Goal: Task Accomplishment & Management: Use online tool/utility

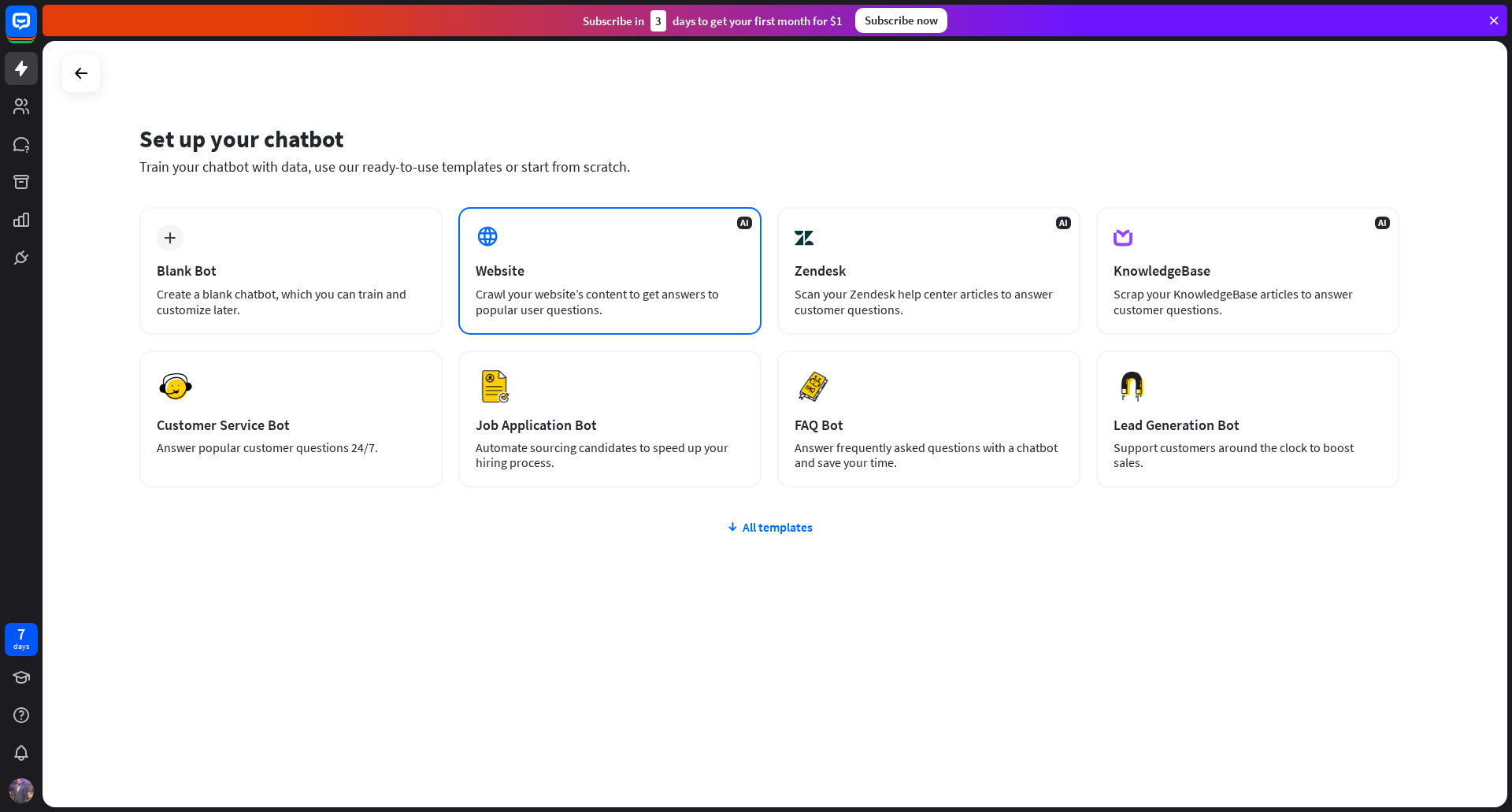
click at [663, 271] on div "Website" at bounding box center [610, 270] width 268 height 18
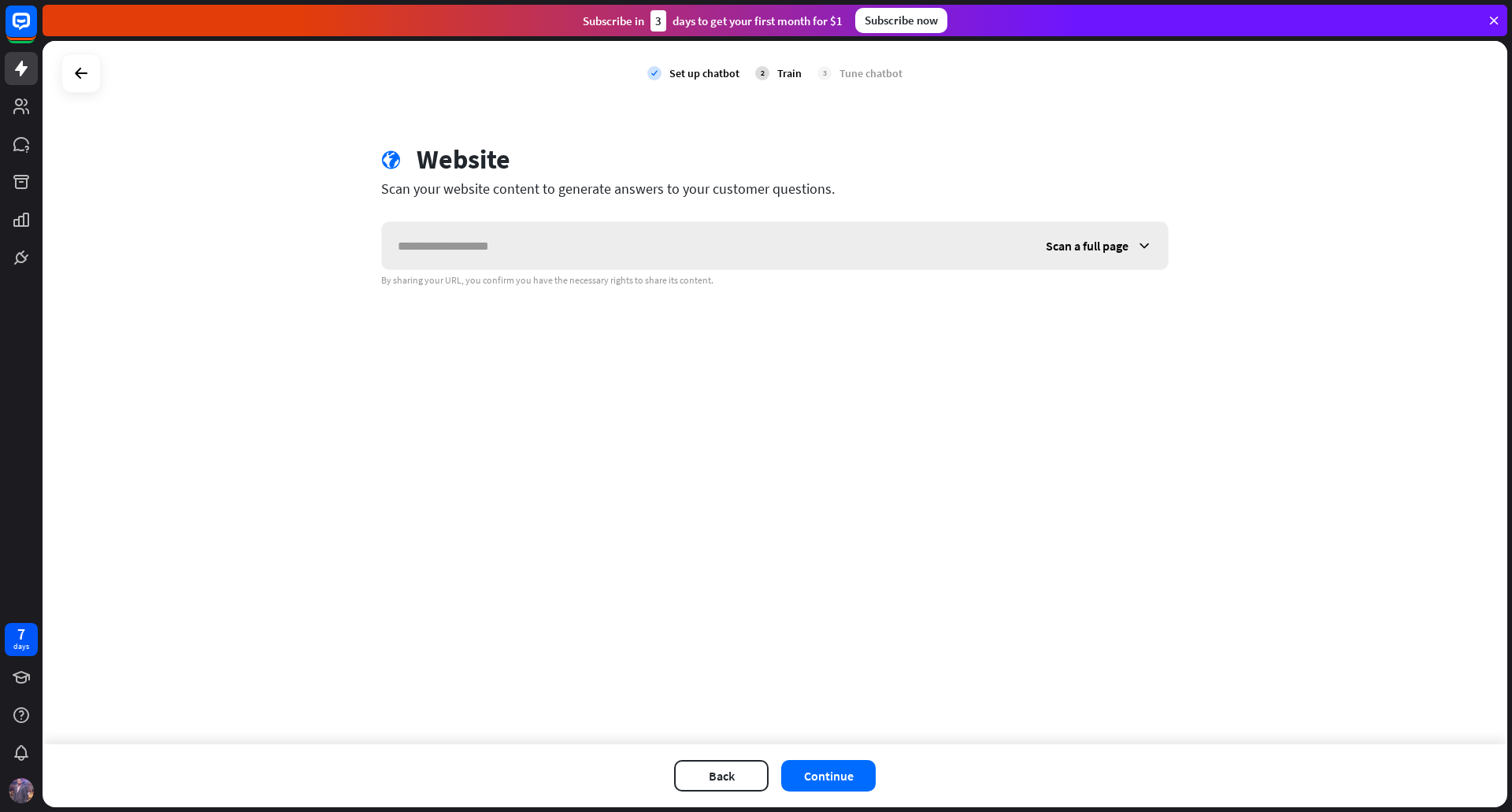
click at [1035, 244] on div "Scan a full page" at bounding box center [1098, 245] width 138 height 48
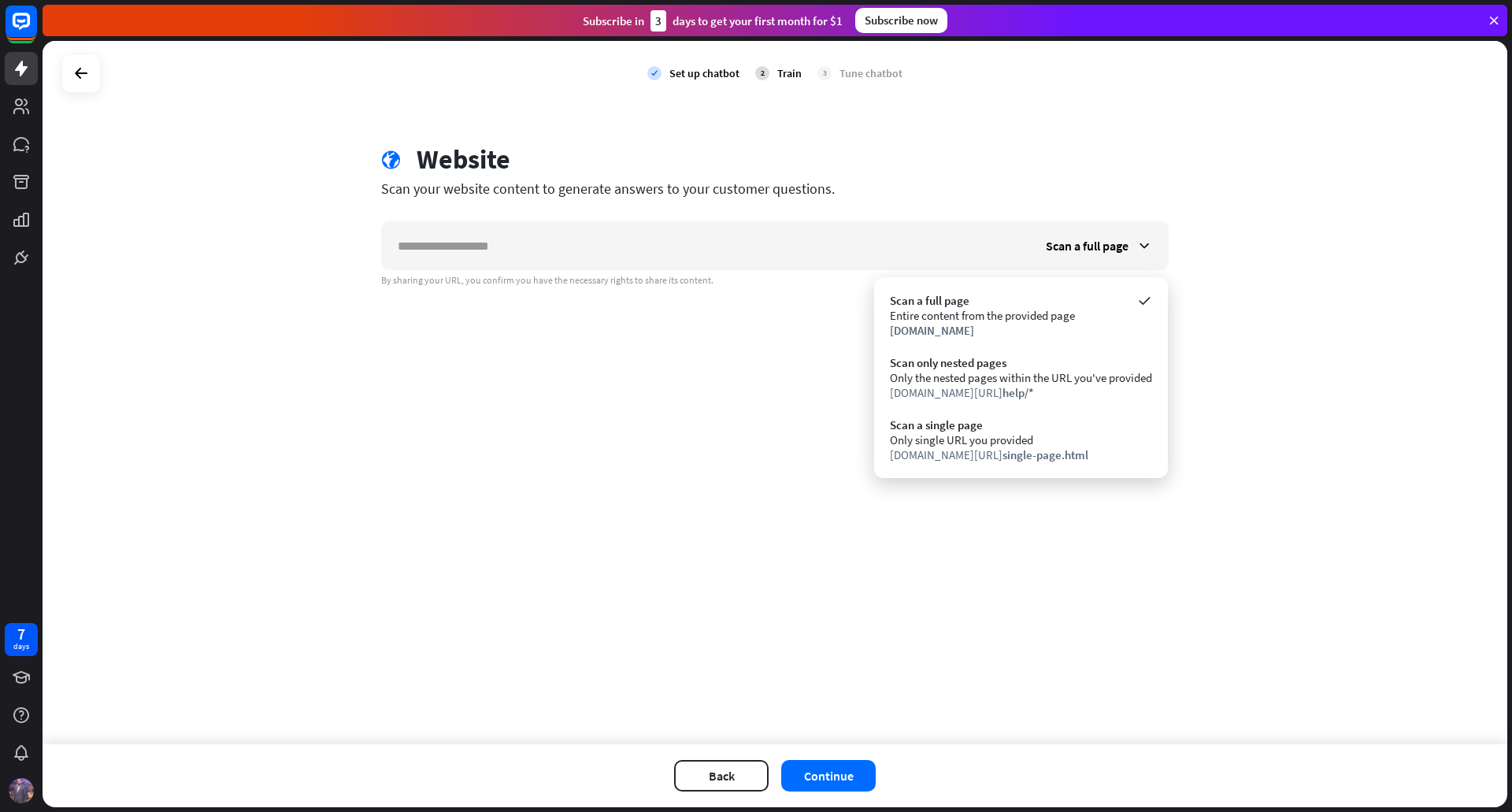
click at [735, 119] on div "check Set up chatbot 2 Train 3 Tune chatbot globe Website Scan your website con…" at bounding box center [775, 392] width 1465 height 703
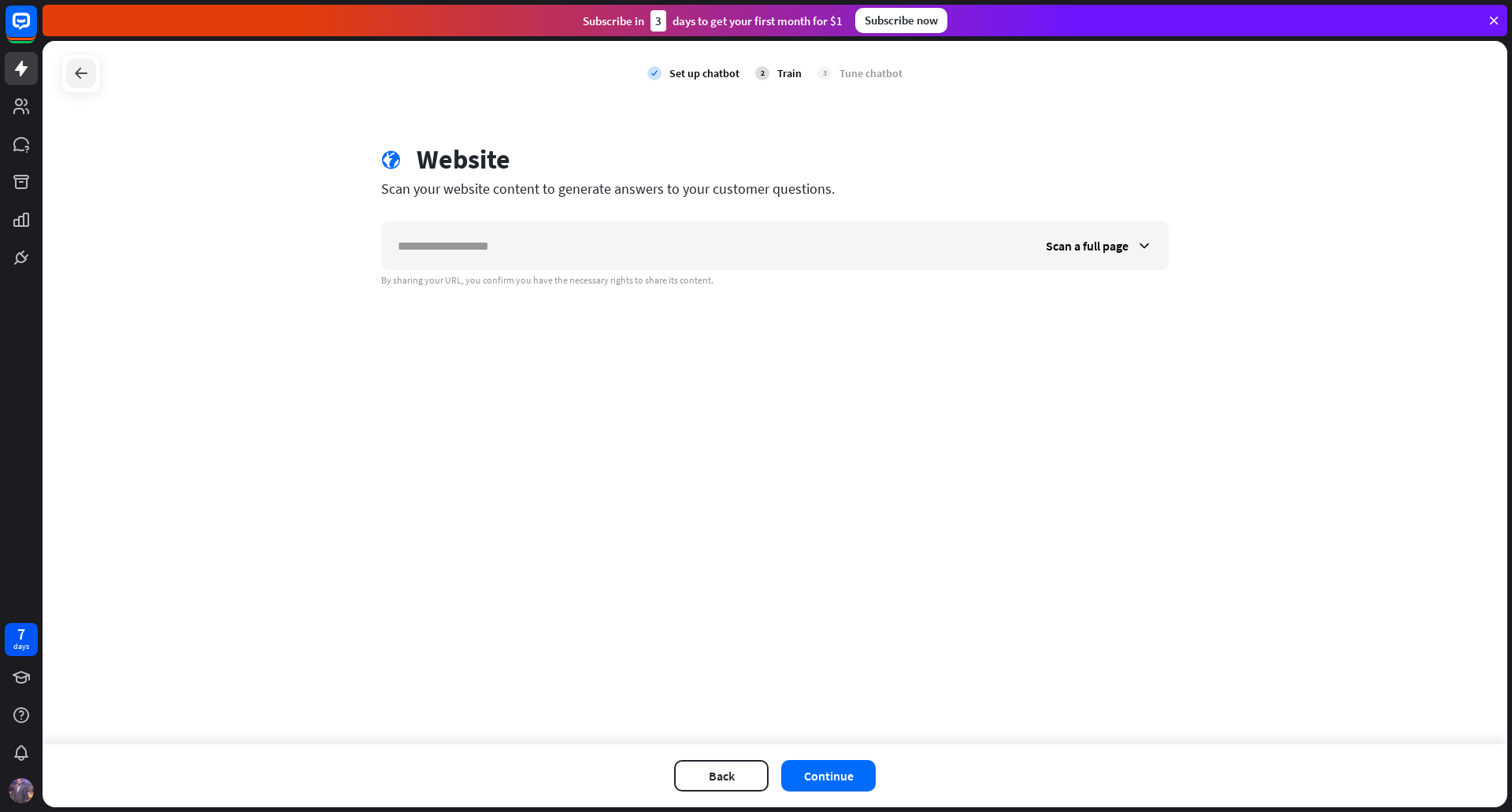
click at [85, 71] on icon at bounding box center [81, 73] width 19 height 19
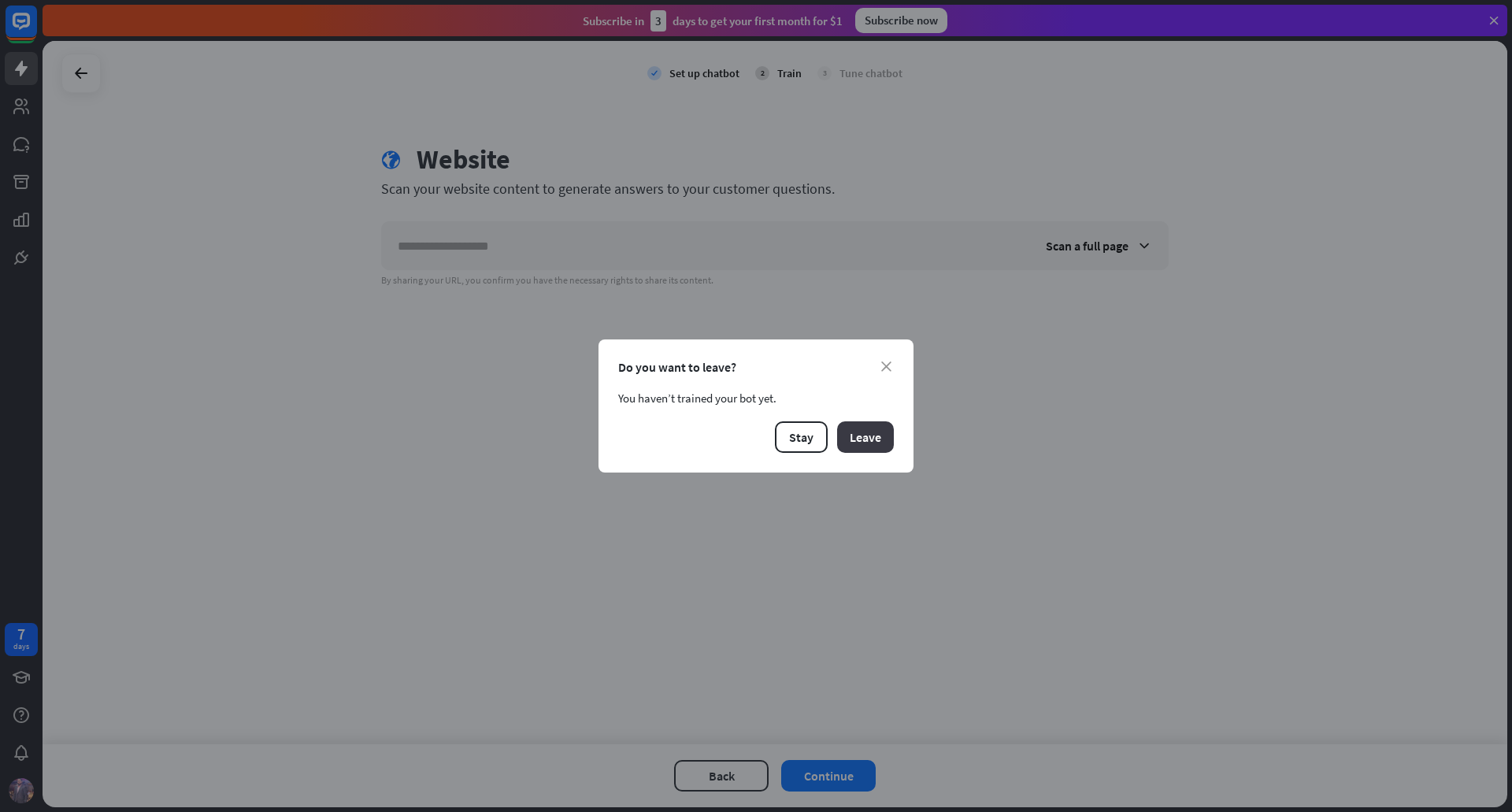
click at [855, 434] on button "Leave" at bounding box center [865, 437] width 57 height 32
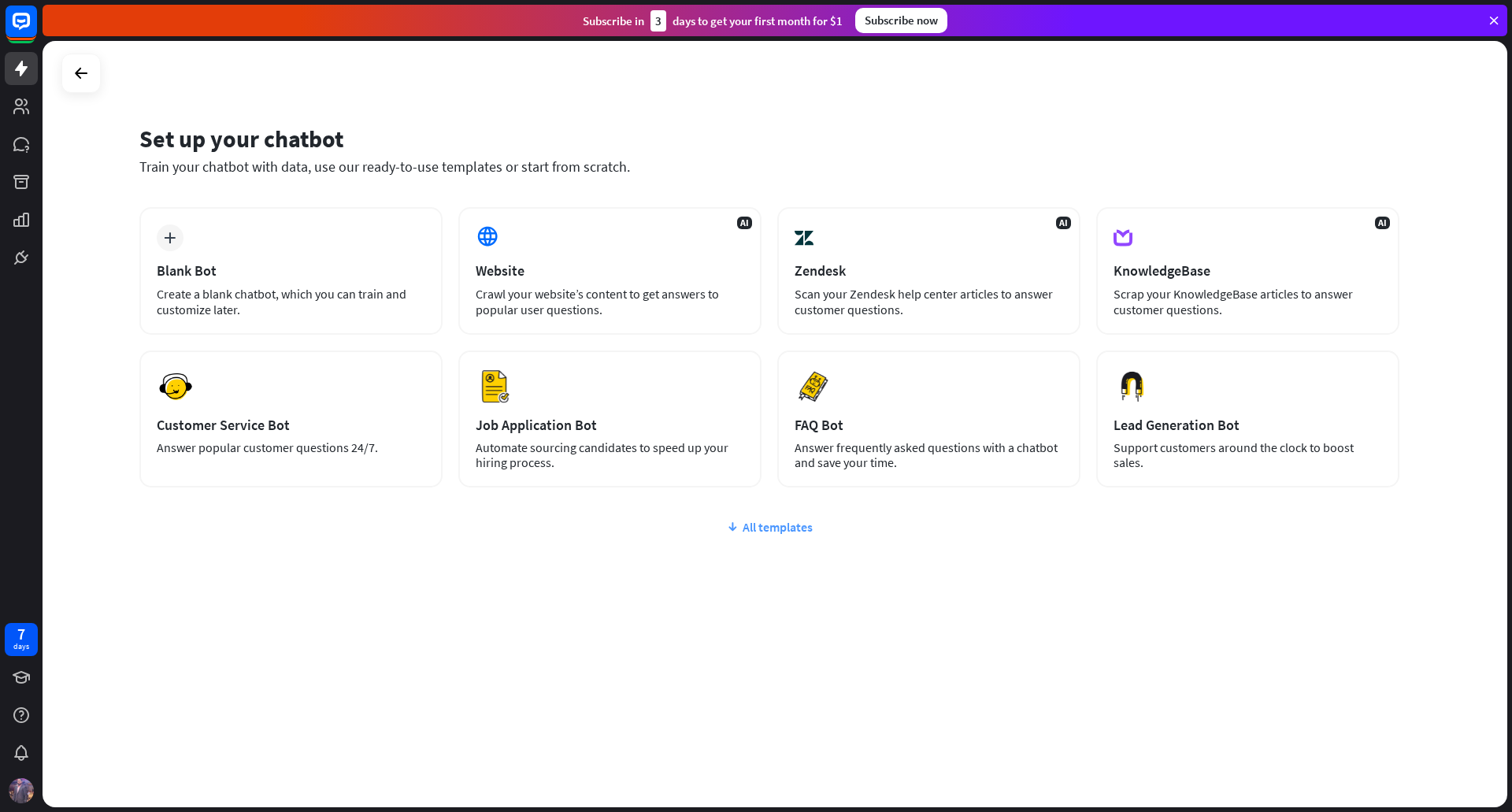
click at [794, 527] on div "All templates" at bounding box center [769, 527] width 1260 height 16
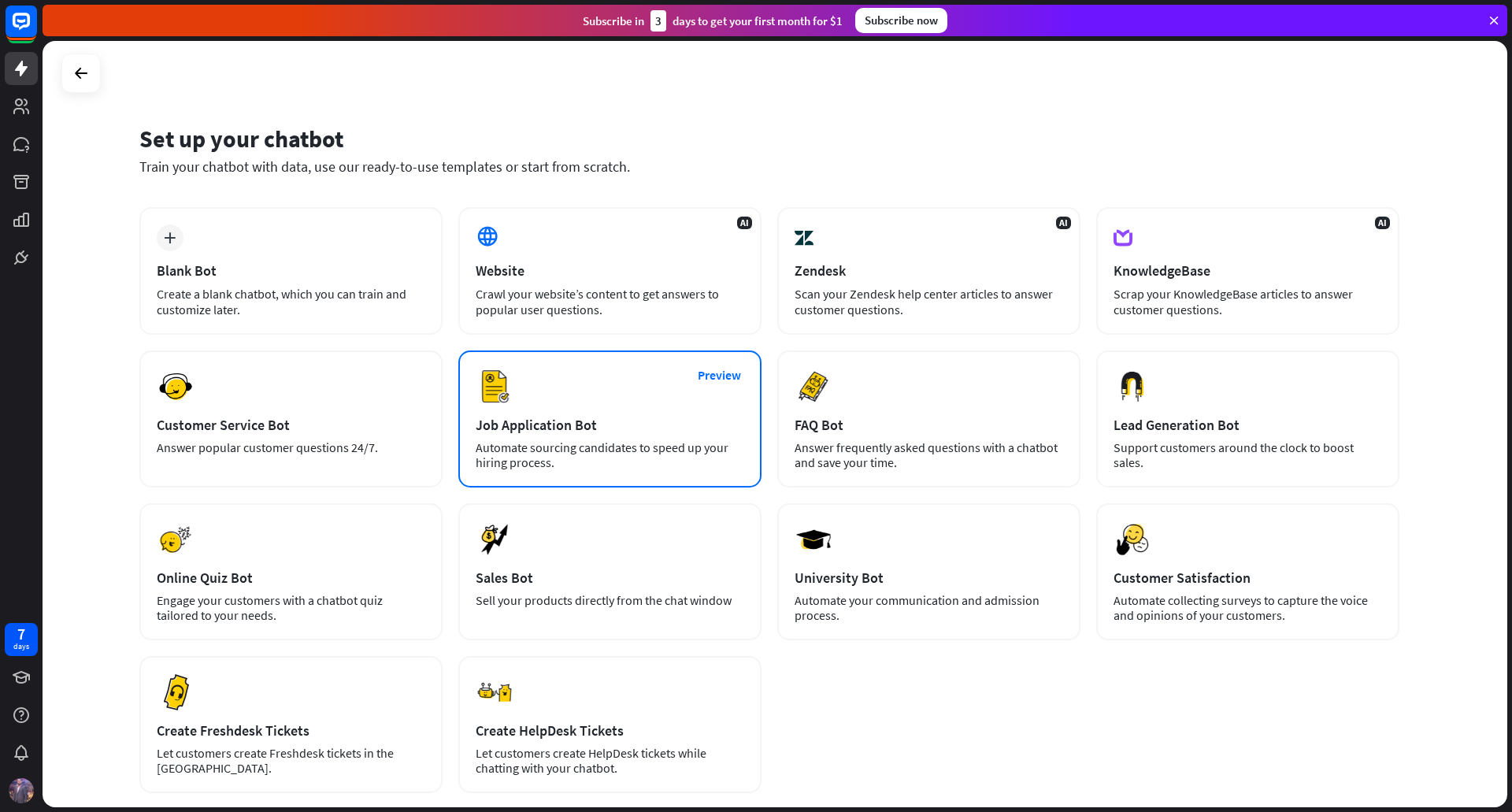
click at [556, 410] on div "Preview Job Application Bot Automate sourcing candidates to speed up your hirin…" at bounding box center [609, 419] width 303 height 137
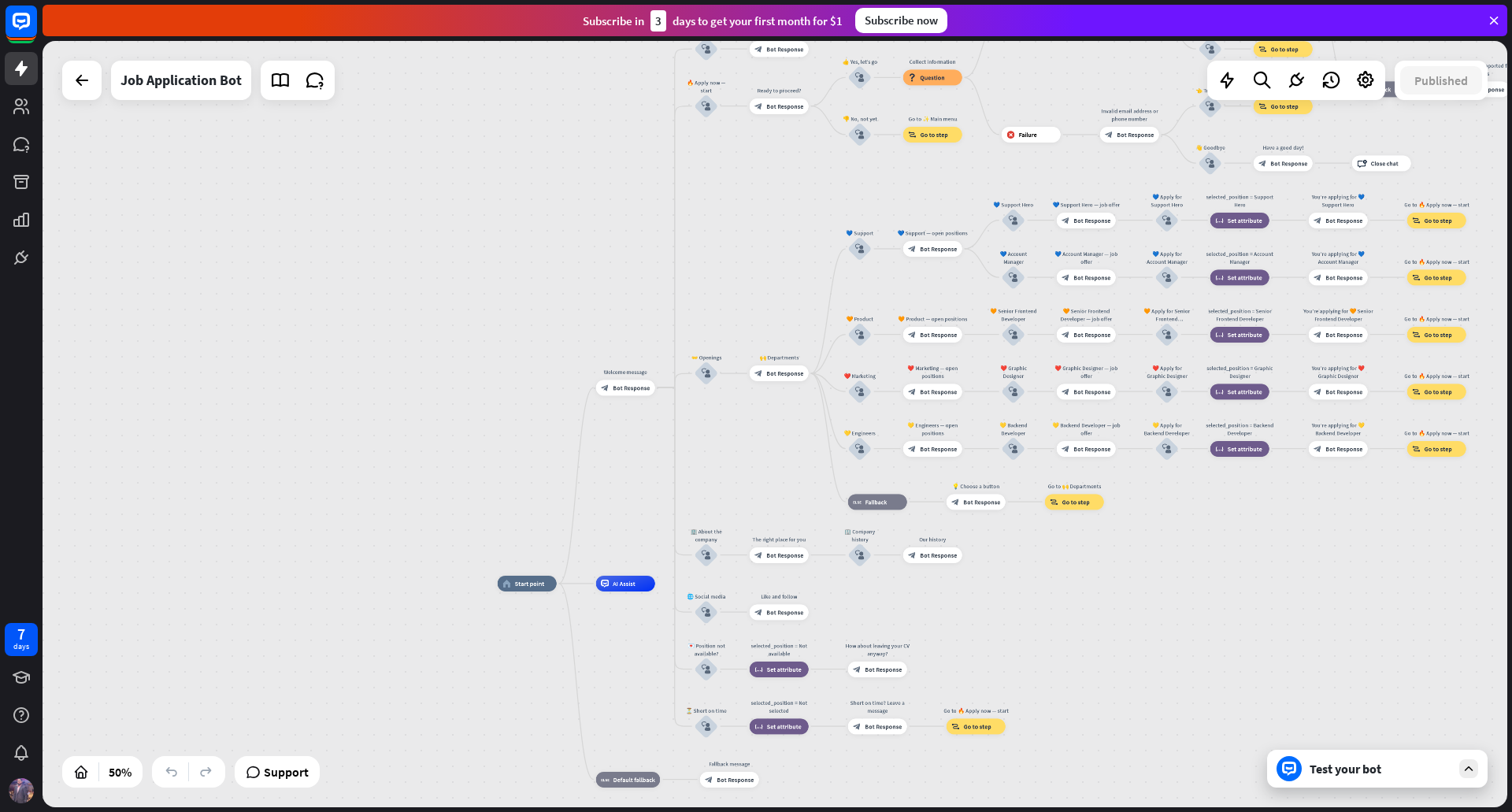
drag, startPoint x: 1397, startPoint y: 414, endPoint x: 1164, endPoint y: 561, distance: 275.5
click at [1164, 561] on div "home_2 Start point Welcome message block_bot_response Bot Response ✨ Main menu …" at bounding box center [775, 423] width 1465 height 766
click at [535, 591] on div "Edit name more_horiz plus home_2 Start point" at bounding box center [527, 583] width 59 height 16
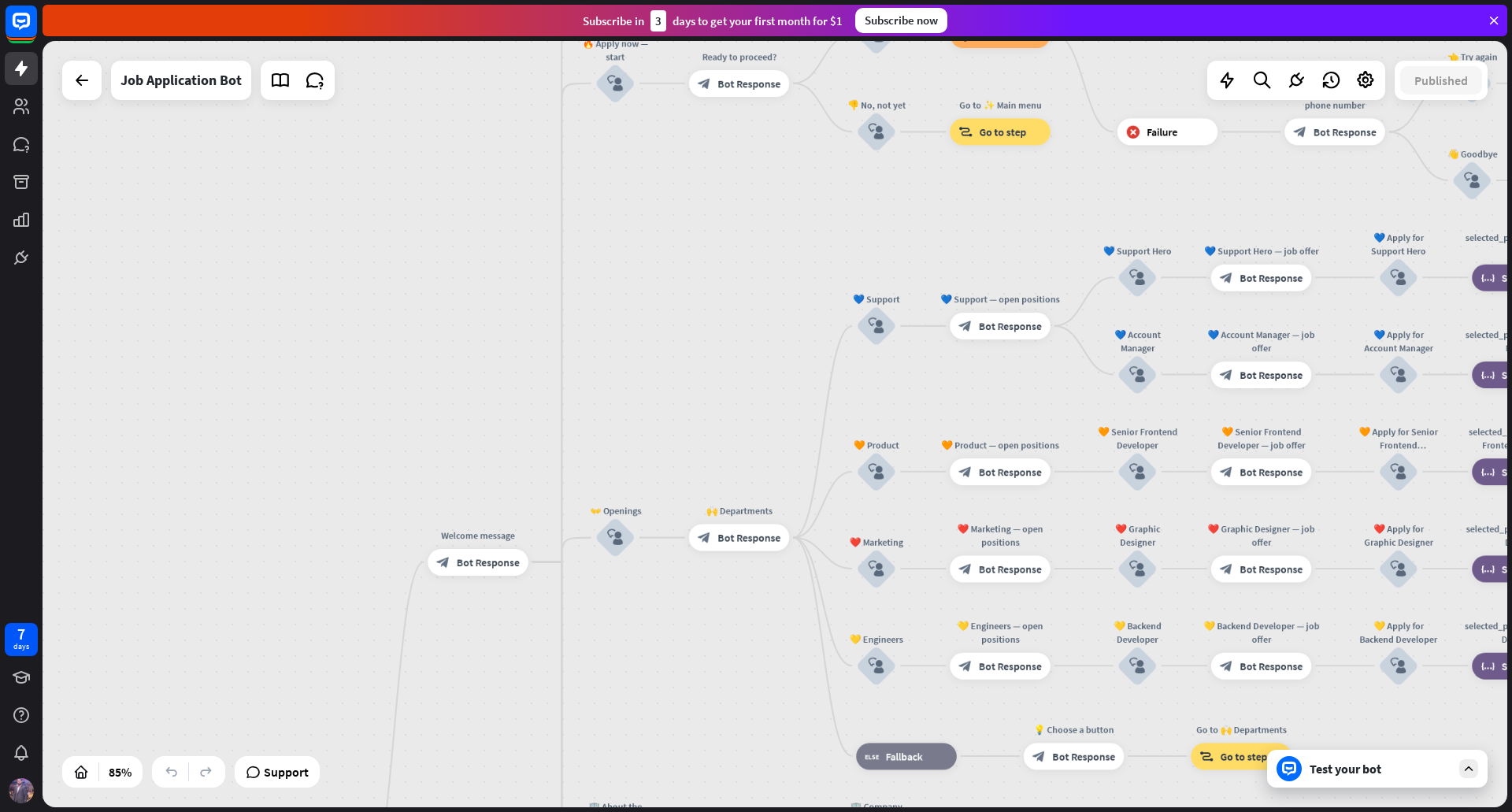
drag, startPoint x: 872, startPoint y: 447, endPoint x: 694, endPoint y: 654, distance: 273.0
click at [726, 727] on div "home_2 Start point Welcome message block_bot_response Bot Response ✨ Main menu …" at bounding box center [775, 423] width 1465 height 766
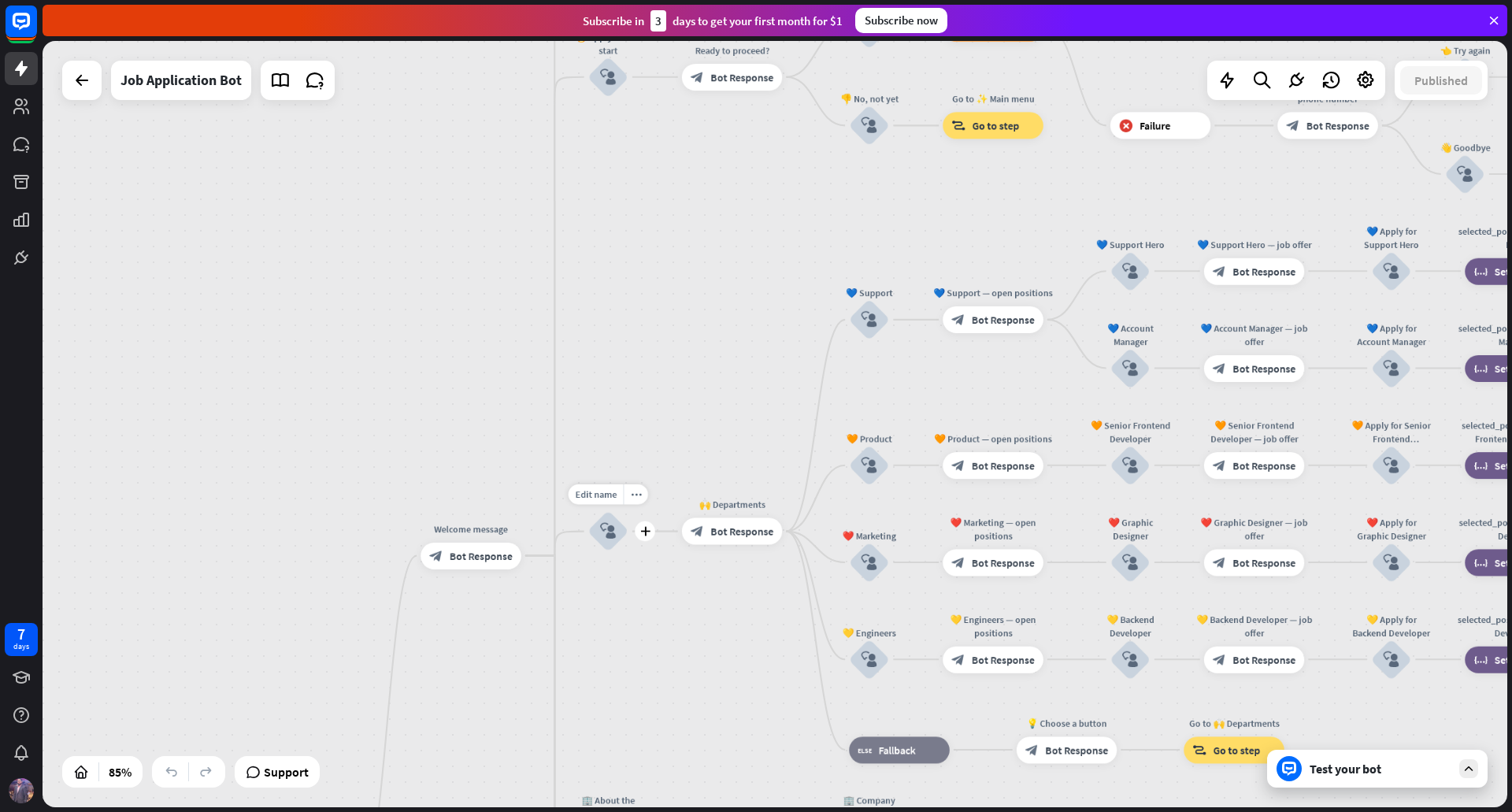
click at [623, 542] on div "block_user_input" at bounding box center [608, 531] width 40 height 40
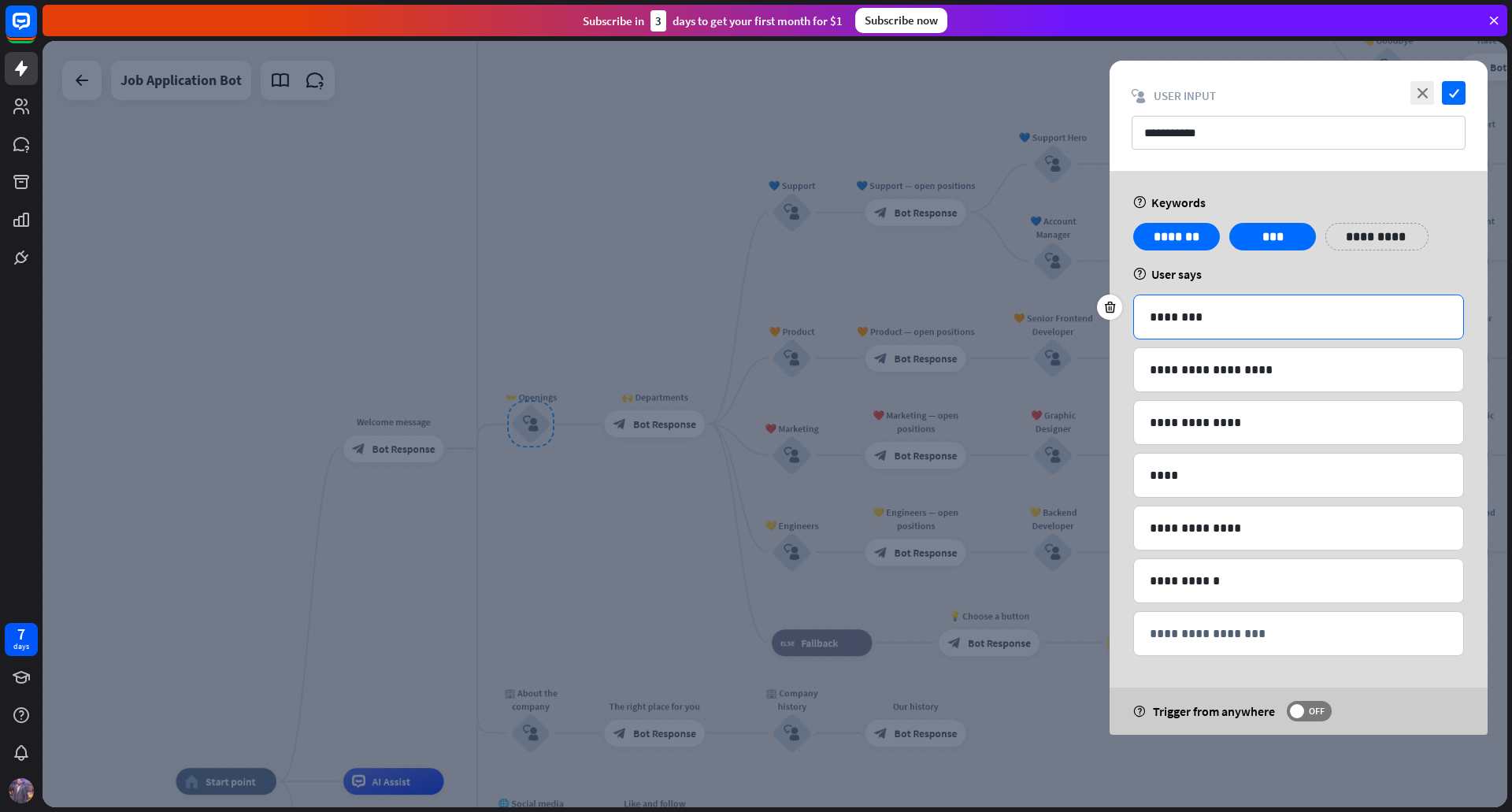
click at [1254, 301] on div "********" at bounding box center [1298, 317] width 329 height 44
click at [1251, 367] on p "**********" at bounding box center [1298, 370] width 297 height 20
drag, startPoint x: 1238, startPoint y: 439, endPoint x: 1234, endPoint y: 451, distance: 12.6
click at [1236, 440] on div "**********" at bounding box center [1298, 422] width 329 height 44
click at [1230, 525] on p "**********" at bounding box center [1298, 528] width 297 height 20
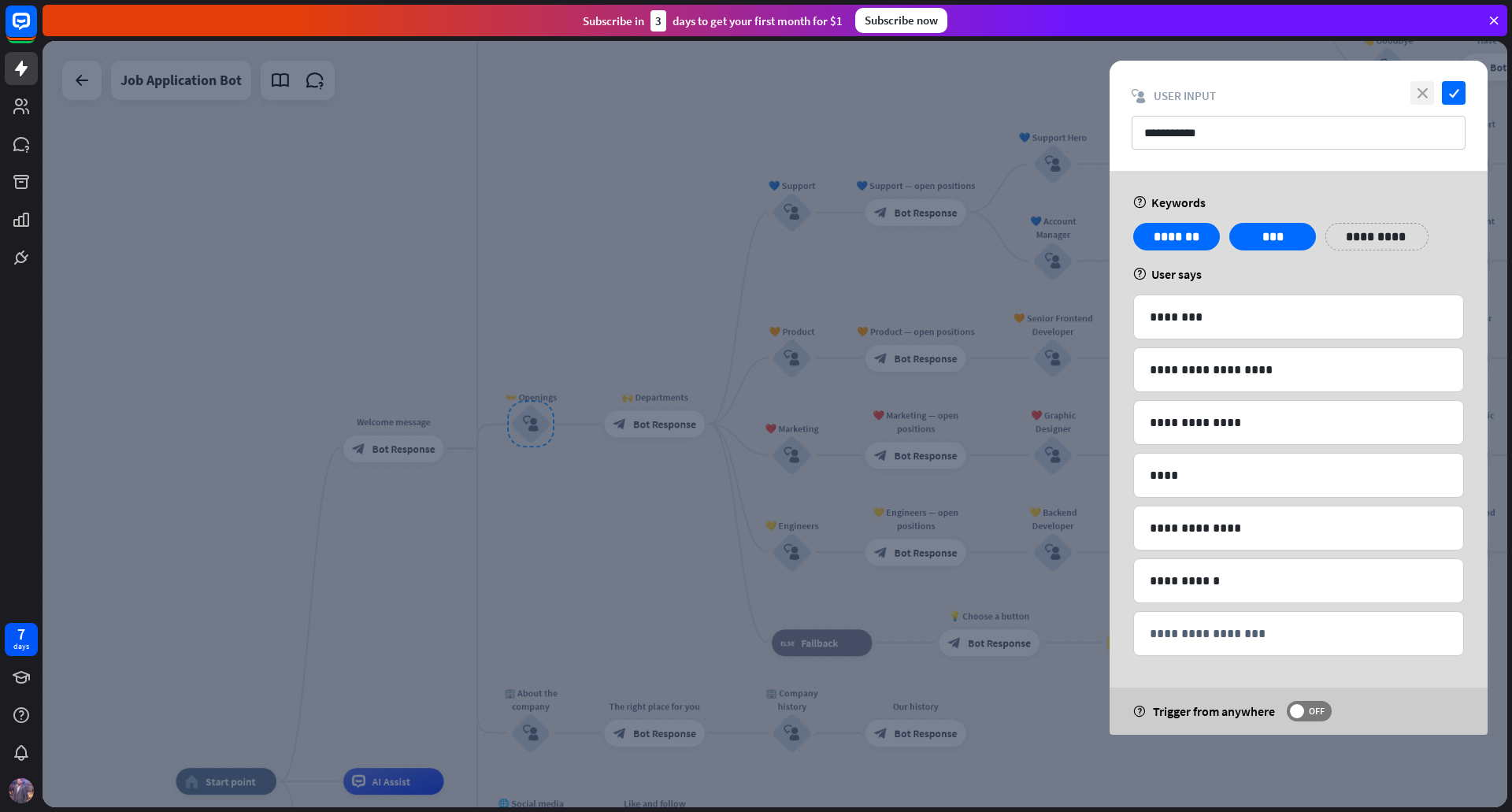
click at [1420, 89] on icon "close" at bounding box center [1423, 93] width 24 height 24
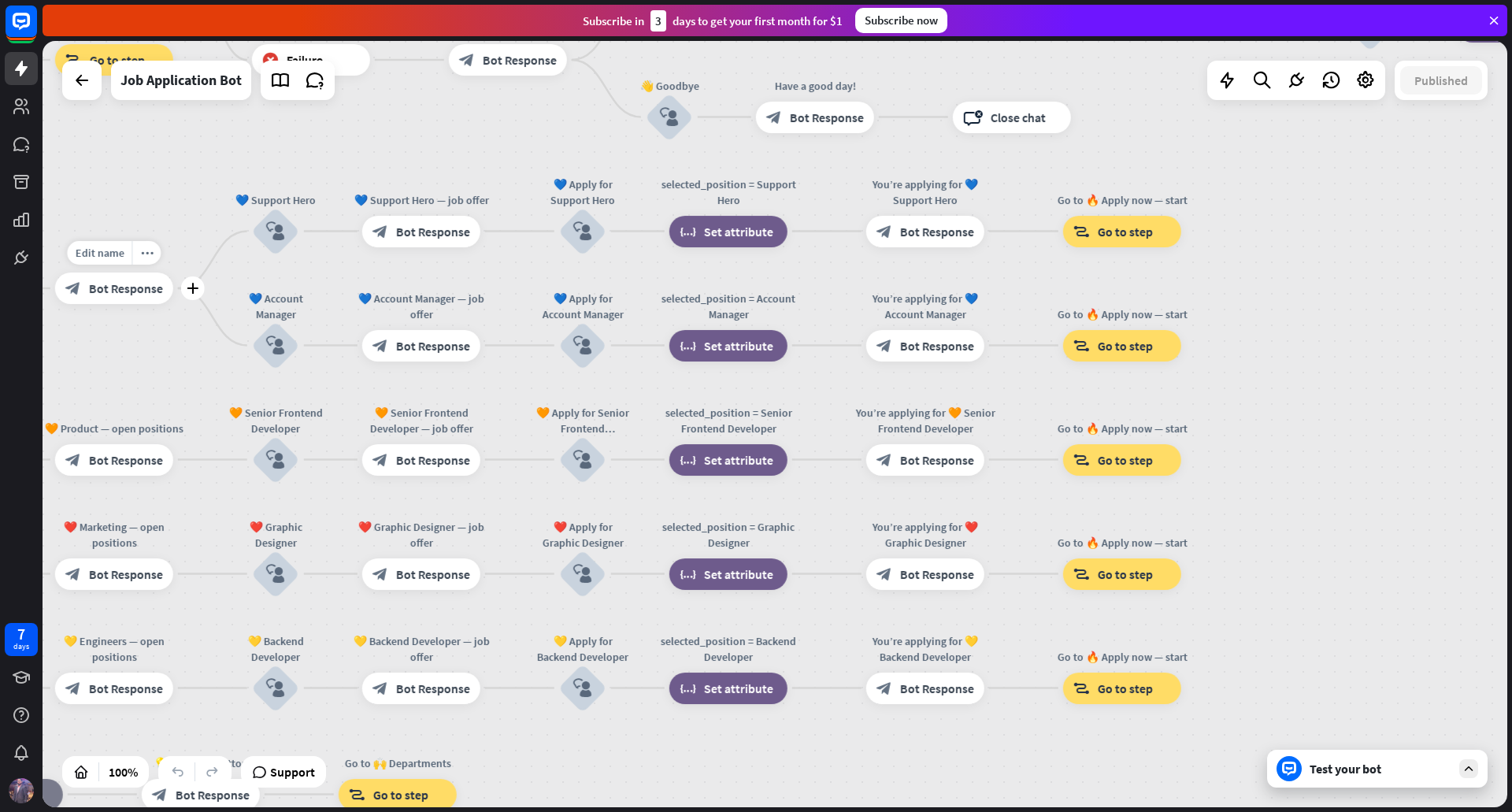
drag, startPoint x: 945, startPoint y: 244, endPoint x: 136, endPoint y: 331, distance: 813.7
click at [136, 304] on div "Edit name more_horiz plus 💙 Support — open positions block_bot_response Bot Res…" at bounding box center [113, 288] width 118 height 32
click at [699, 352] on div "block_set_attribute Set attribute" at bounding box center [728, 346] width 118 height 32
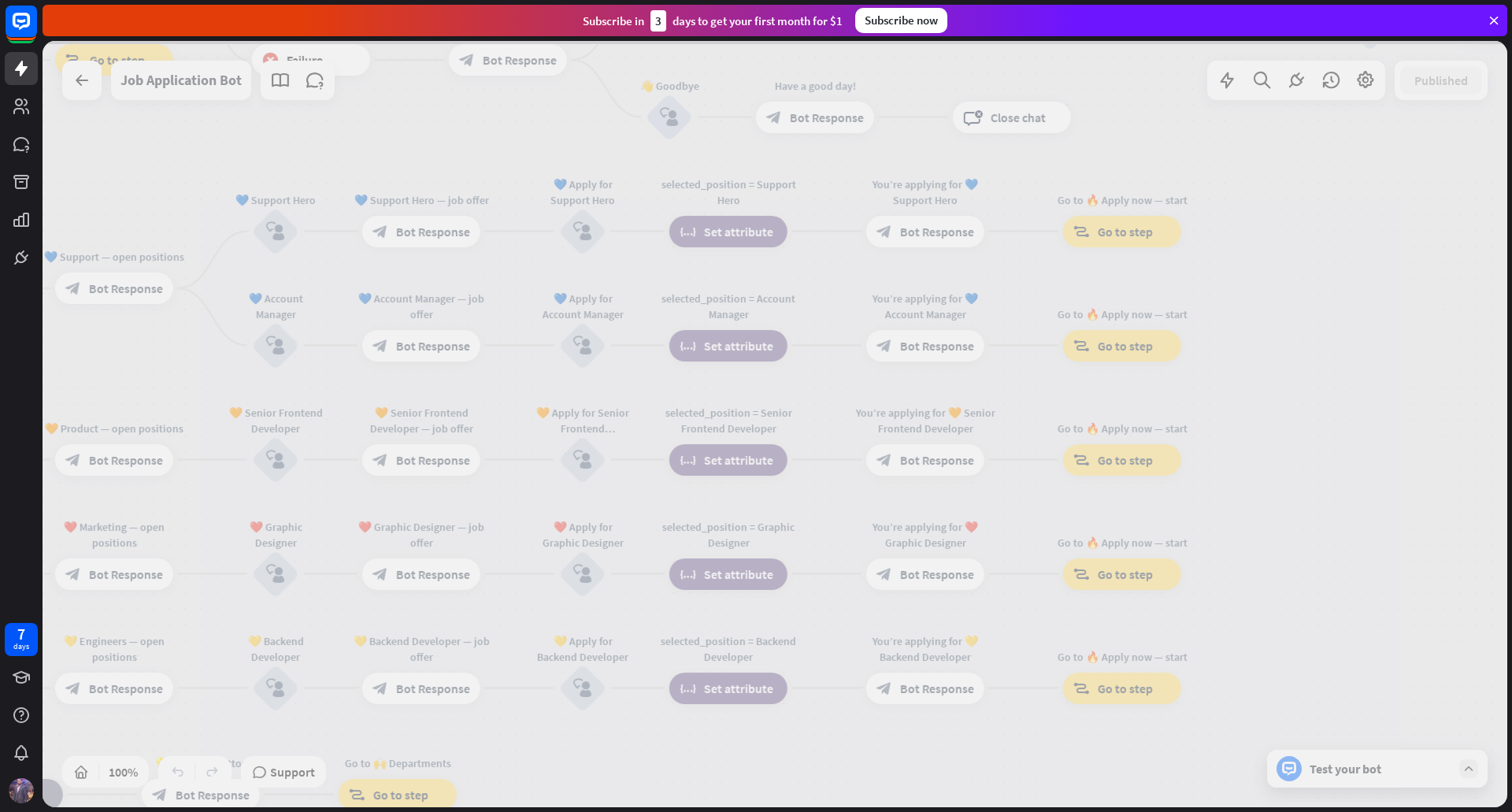
click at [699, 352] on div at bounding box center [775, 423] width 1465 height 766
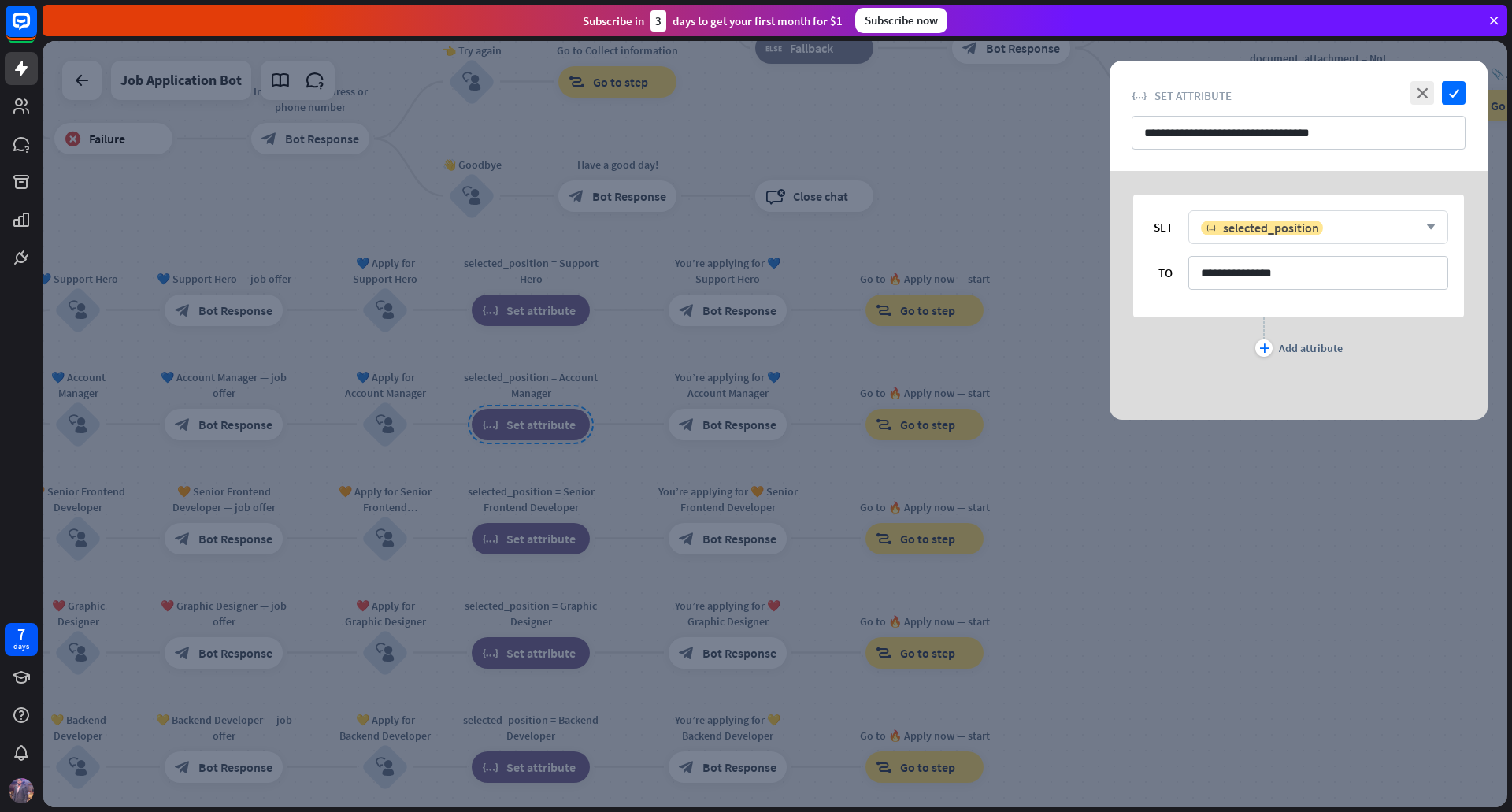
click at [1406, 231] on div "variable selected_position" at bounding box center [1309, 228] width 218 height 16
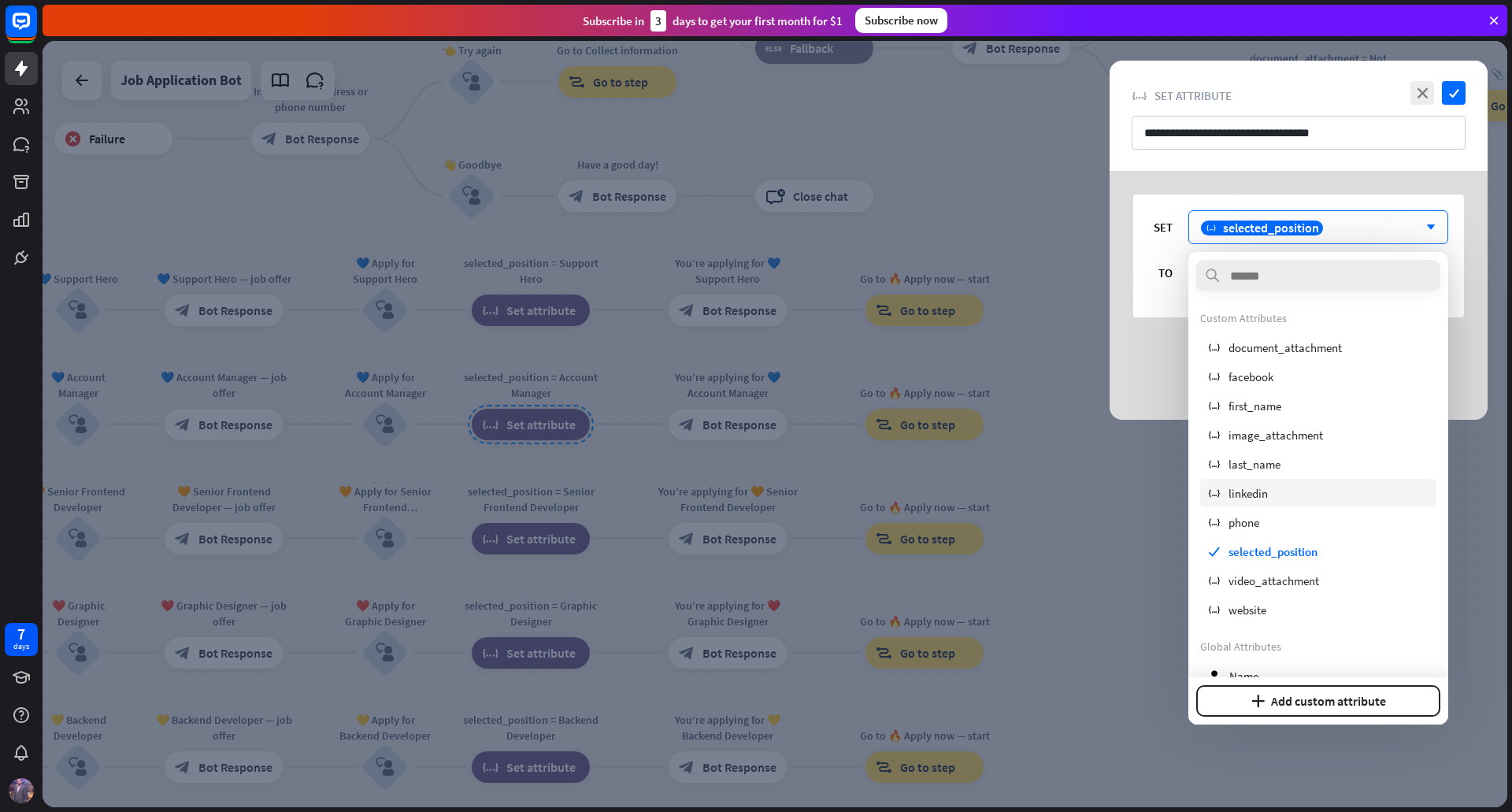
click at [1290, 488] on div "variable linkedin" at bounding box center [1318, 493] width 237 height 29
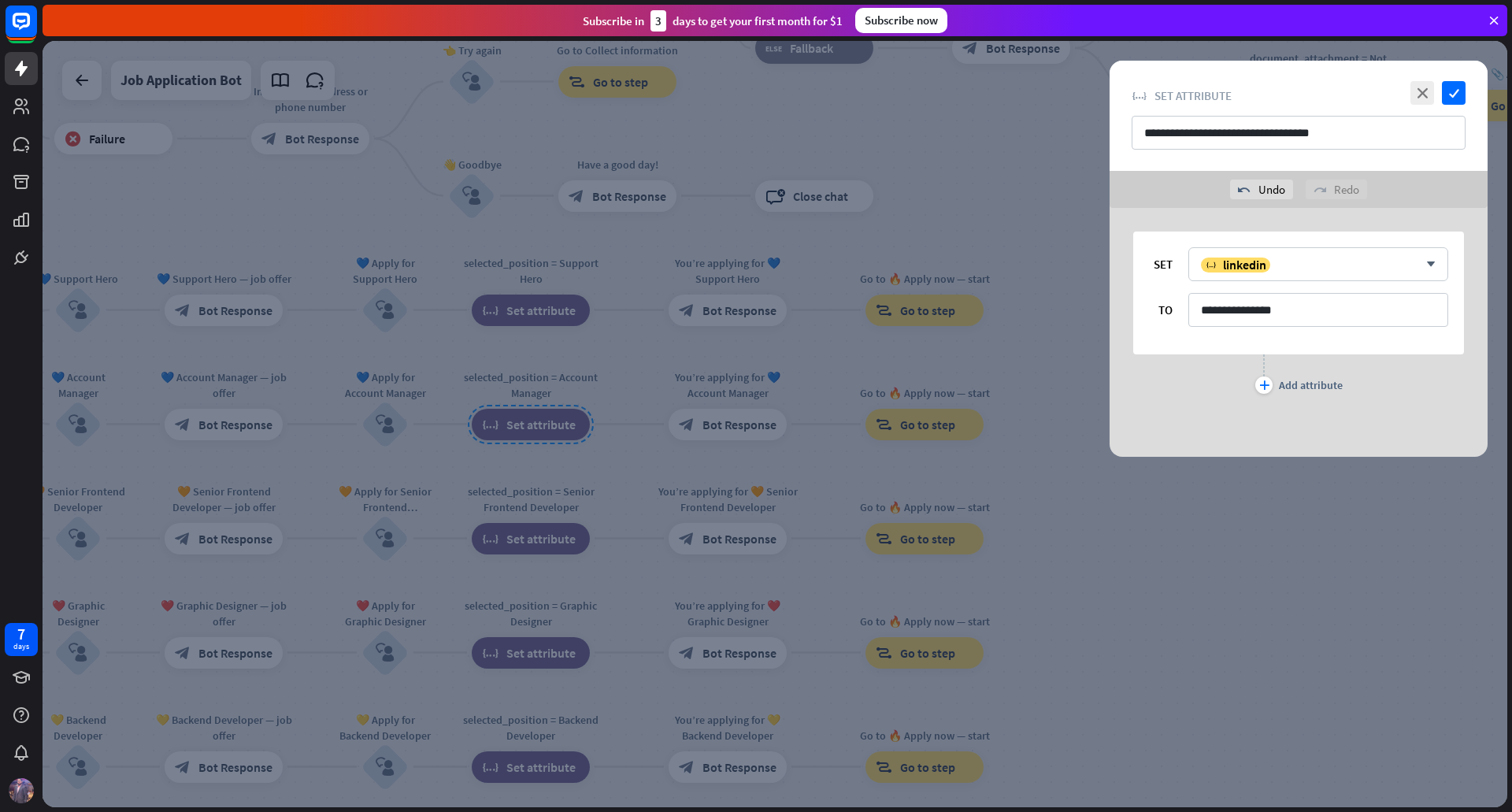
click at [1294, 291] on div "**********" at bounding box center [1298, 293] width 331 height 123
click at [1294, 308] on input "**********" at bounding box center [1317, 310] width 259 height 34
click at [1422, 91] on icon "close" at bounding box center [1423, 93] width 24 height 24
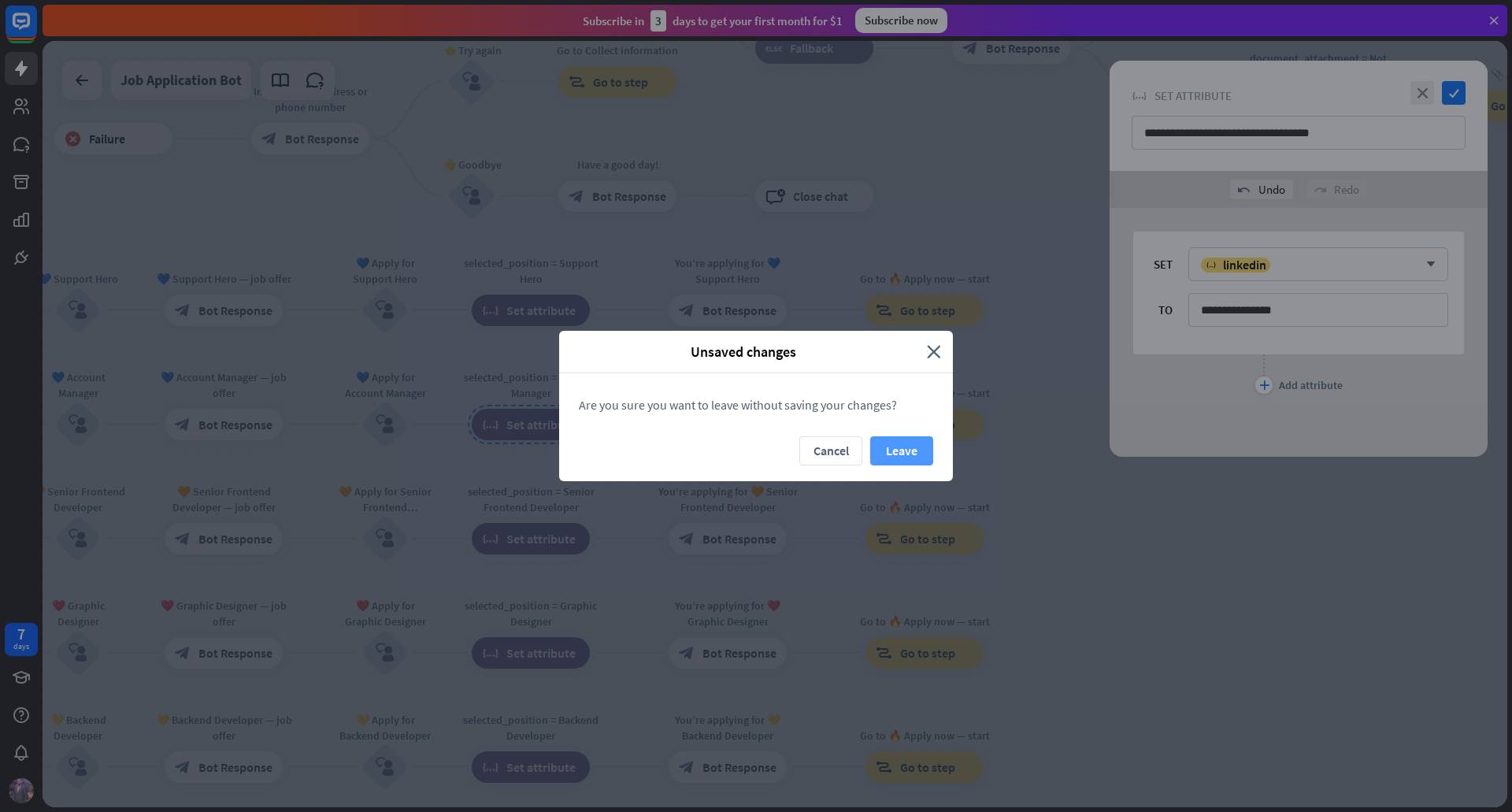
click at [908, 460] on button "Leave" at bounding box center [901, 450] width 63 height 29
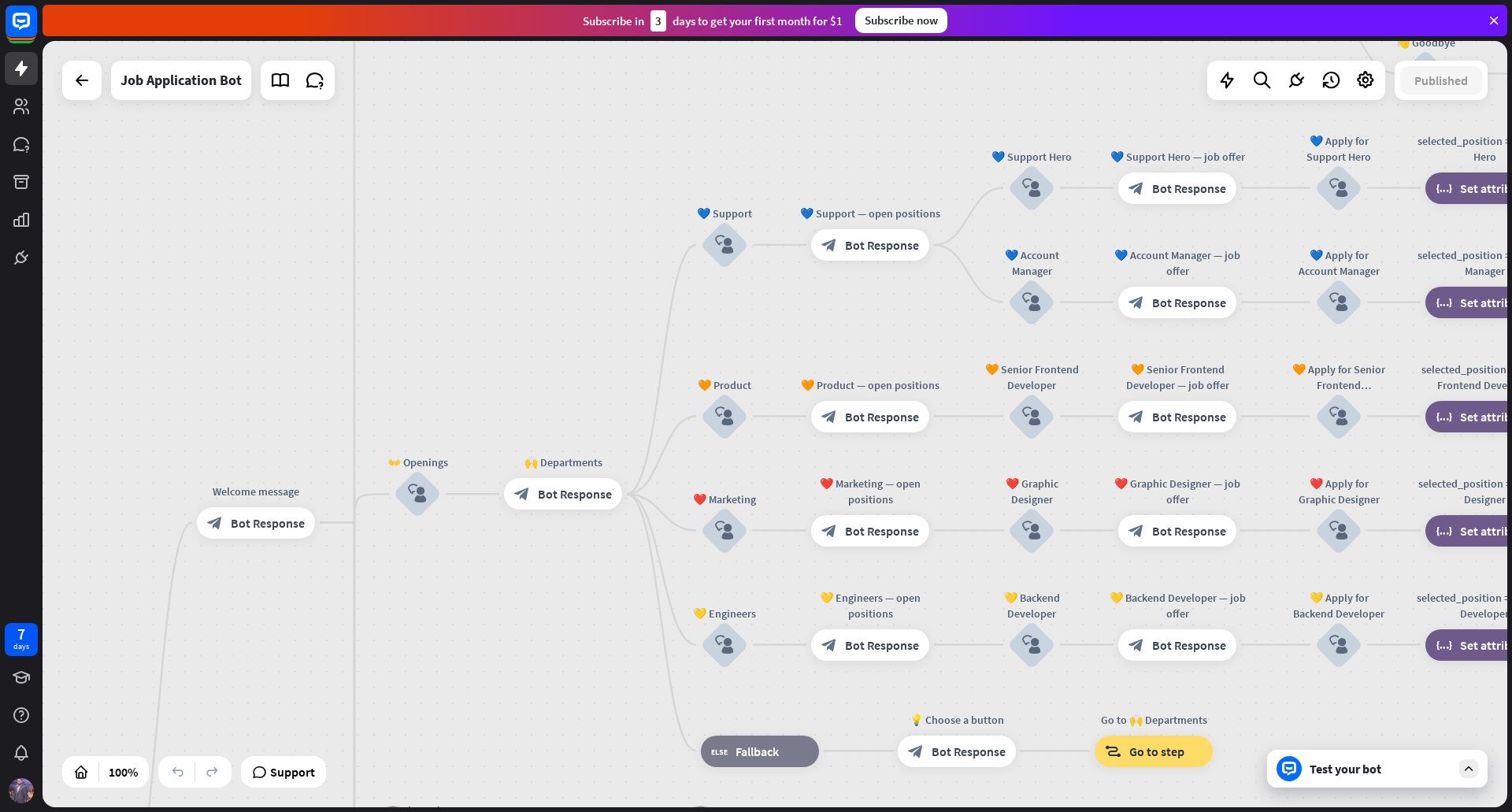
drag, startPoint x: 345, startPoint y: 244, endPoint x: 1298, endPoint y: 123, distance: 960.7
click at [1298, 123] on div "home_2 Start point Welcome message block_bot_response Bot Response ✨ Main menu …" at bounding box center [775, 423] width 1465 height 766
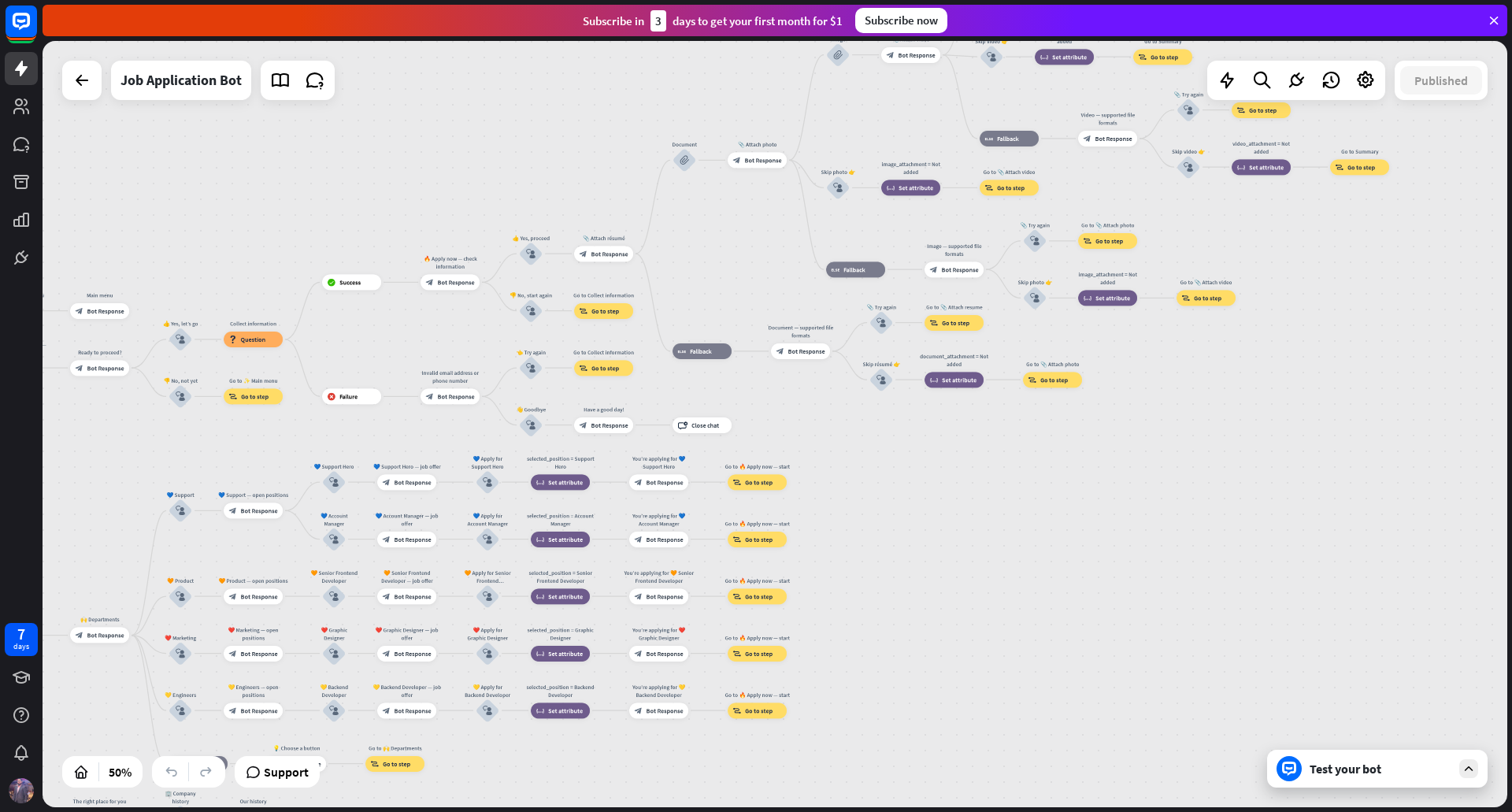
drag, startPoint x: 1058, startPoint y: 485, endPoint x: 422, endPoint y: 838, distance: 727.4
click at [422, 811] on html "7 days close Product Help First steps Get started with ChatBot Help Center Foll…" at bounding box center [756, 406] width 1512 height 812
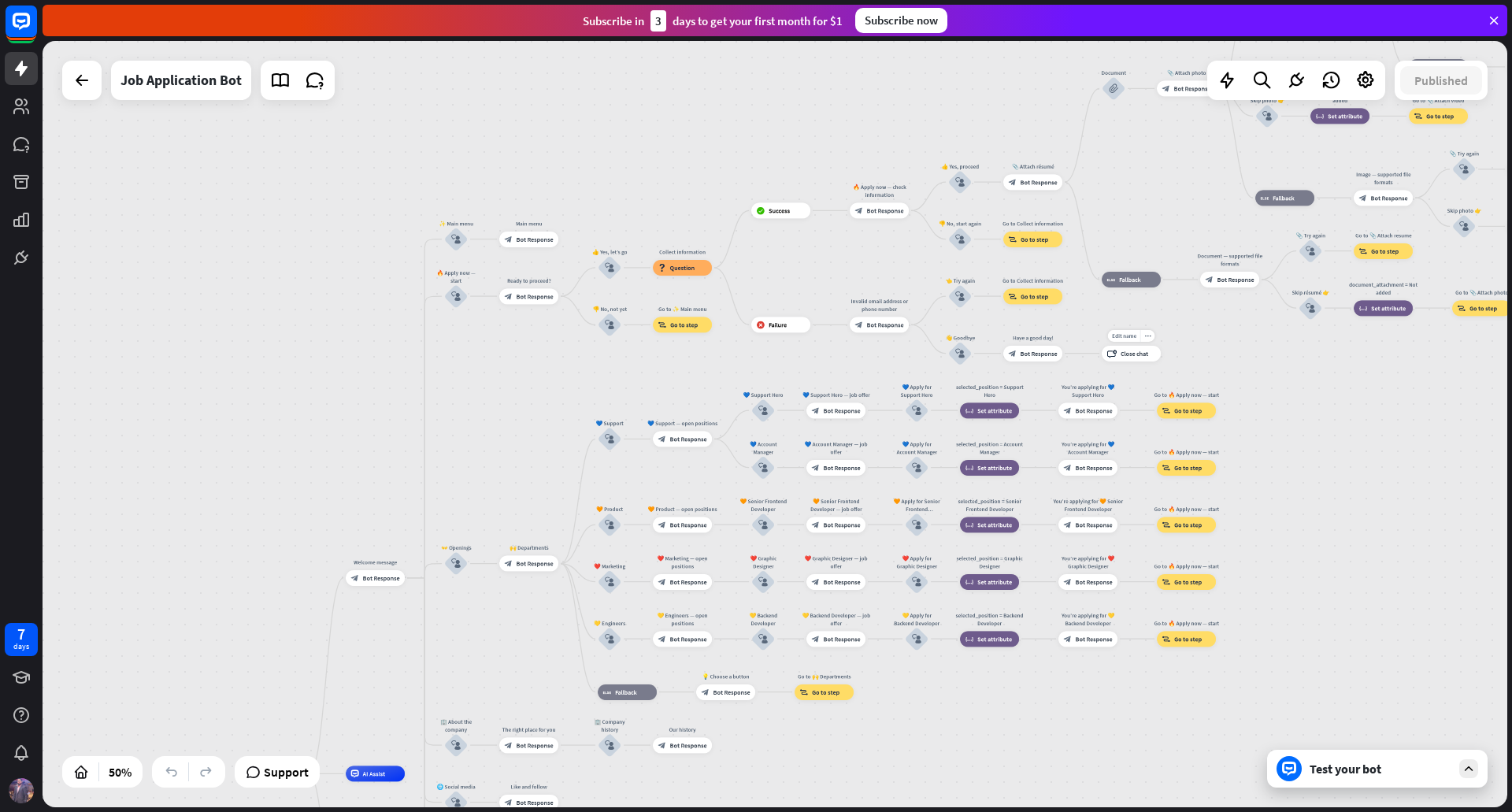
drag, startPoint x: 763, startPoint y: 431, endPoint x: 1094, endPoint y: 327, distance: 347.0
click at [1161, 349] on div "Edit name more_horiz block_close_chat Close chat" at bounding box center [1130, 354] width 59 height 16
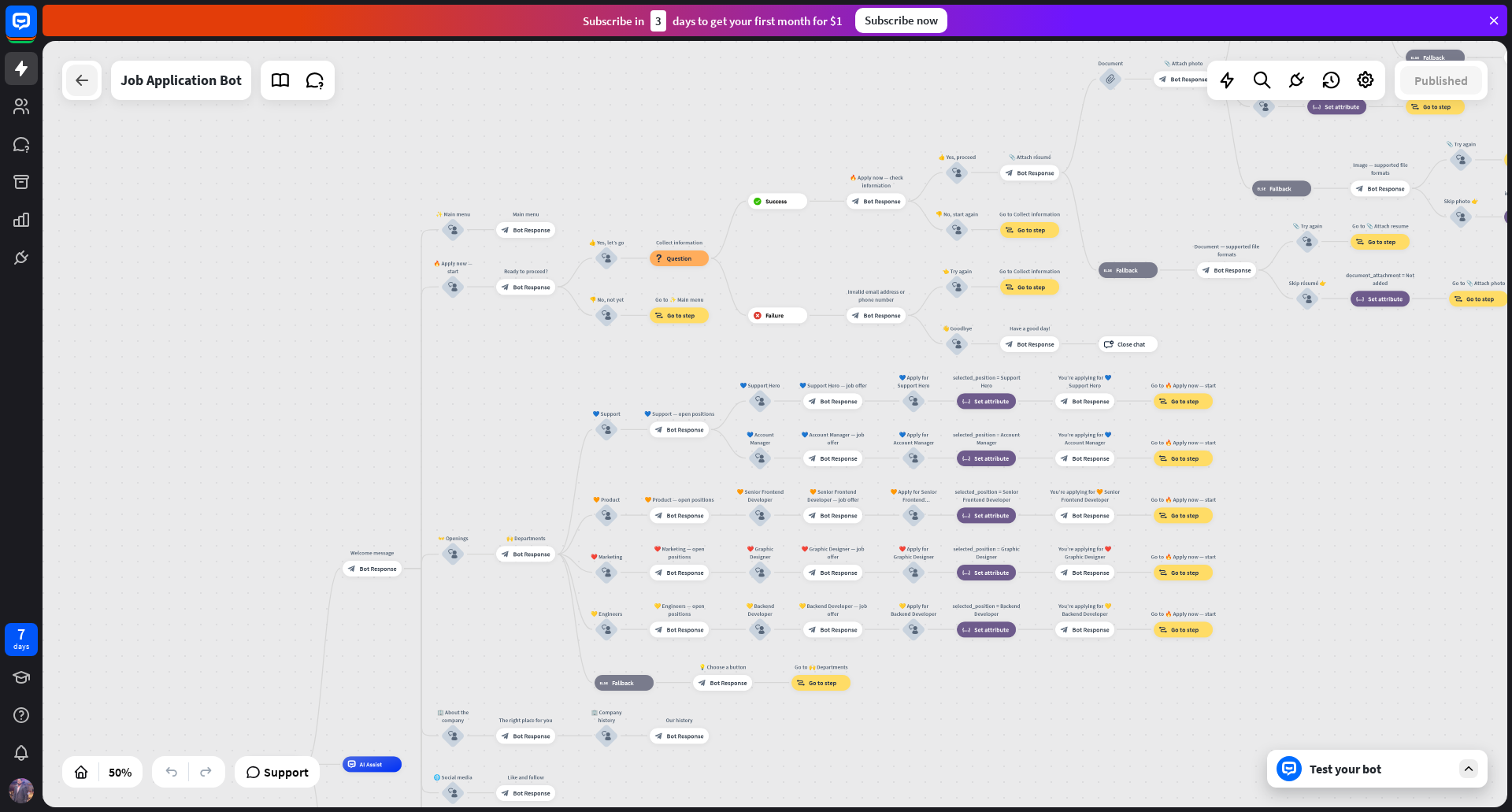
click at [71, 78] on div at bounding box center [83, 81] width 32 height 32
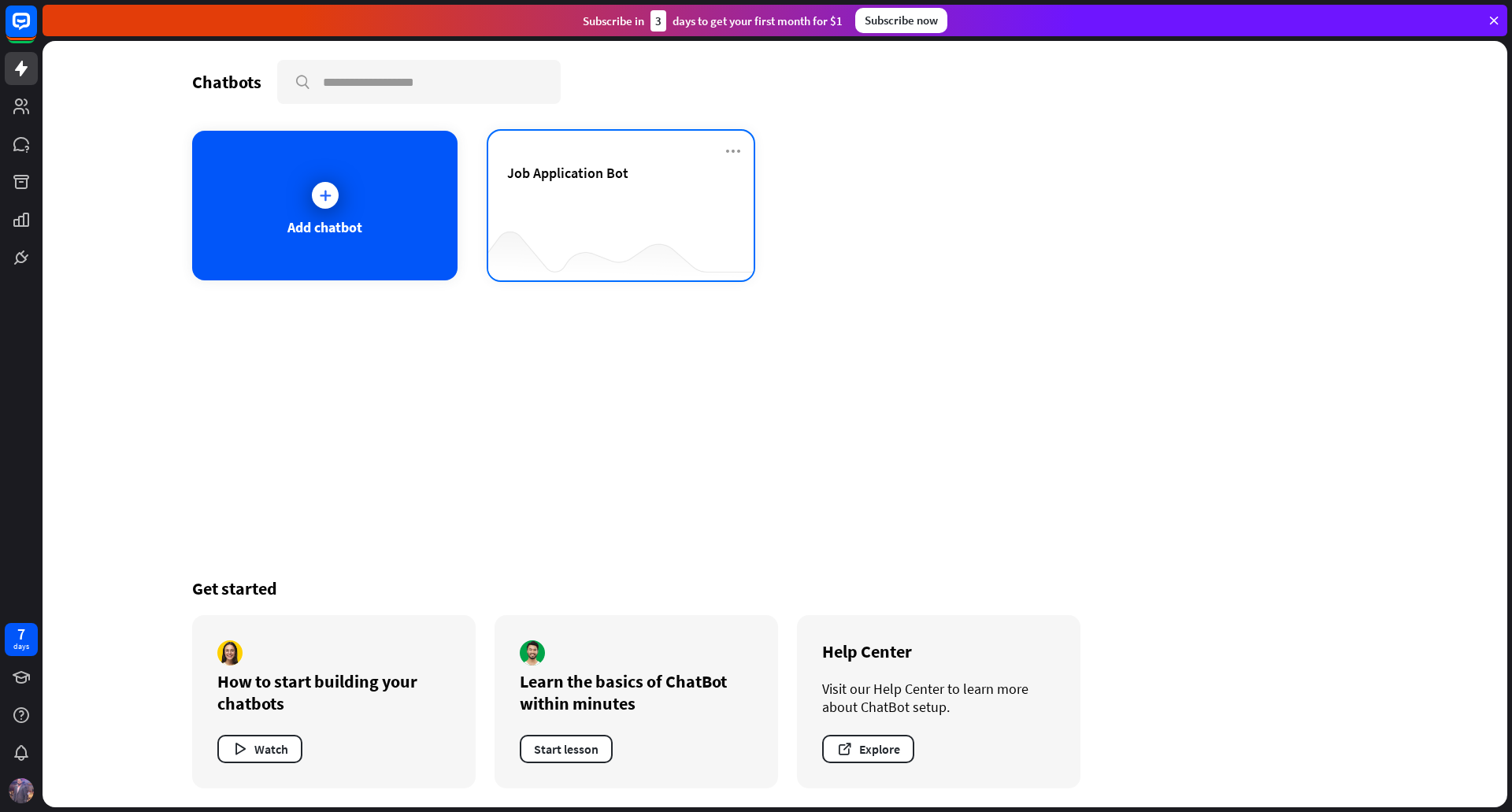
click at [719, 152] on div "Job Application Bot" at bounding box center [620, 206] width 265 height 150
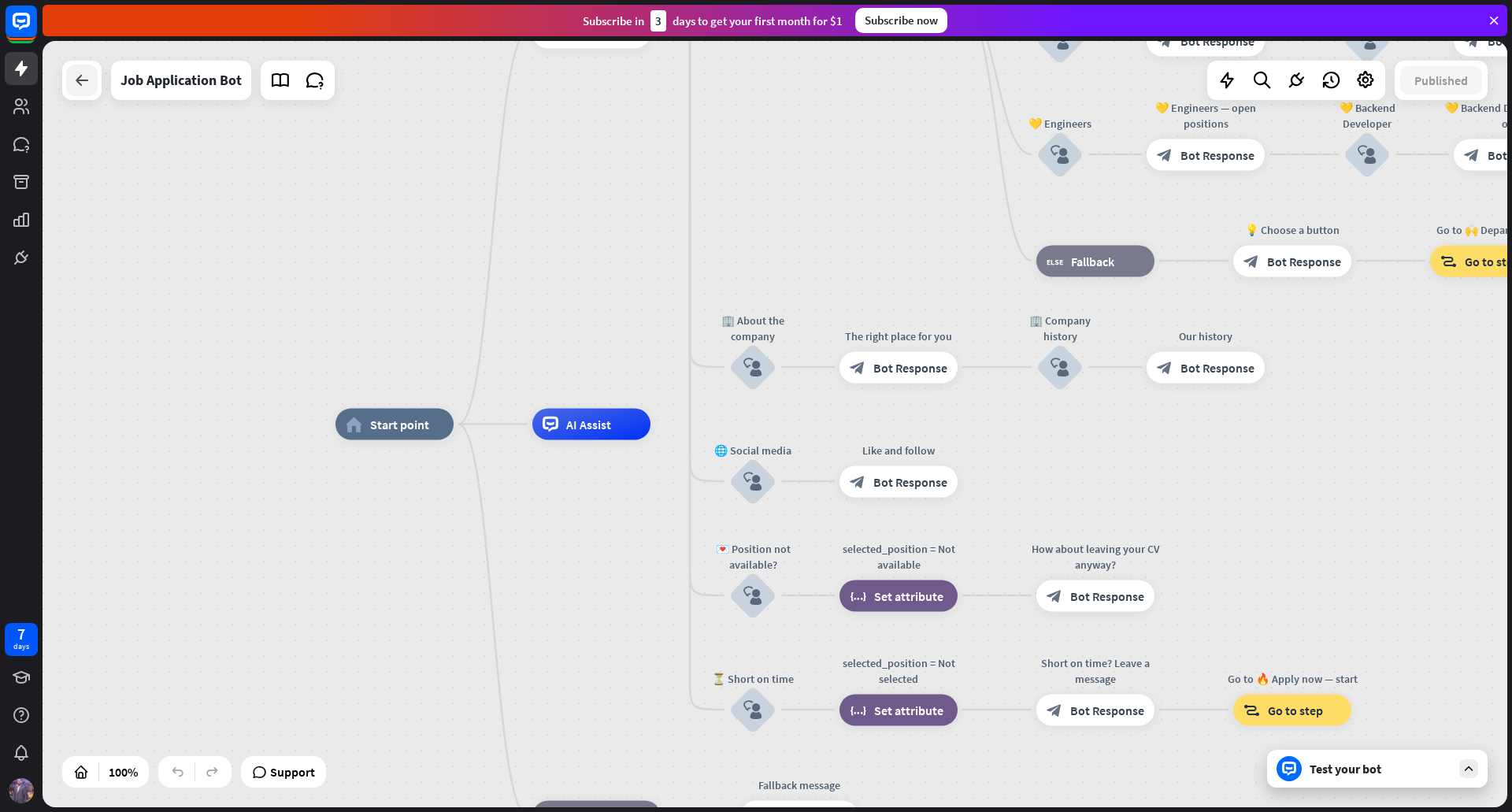
click at [82, 70] on div at bounding box center [83, 81] width 32 height 32
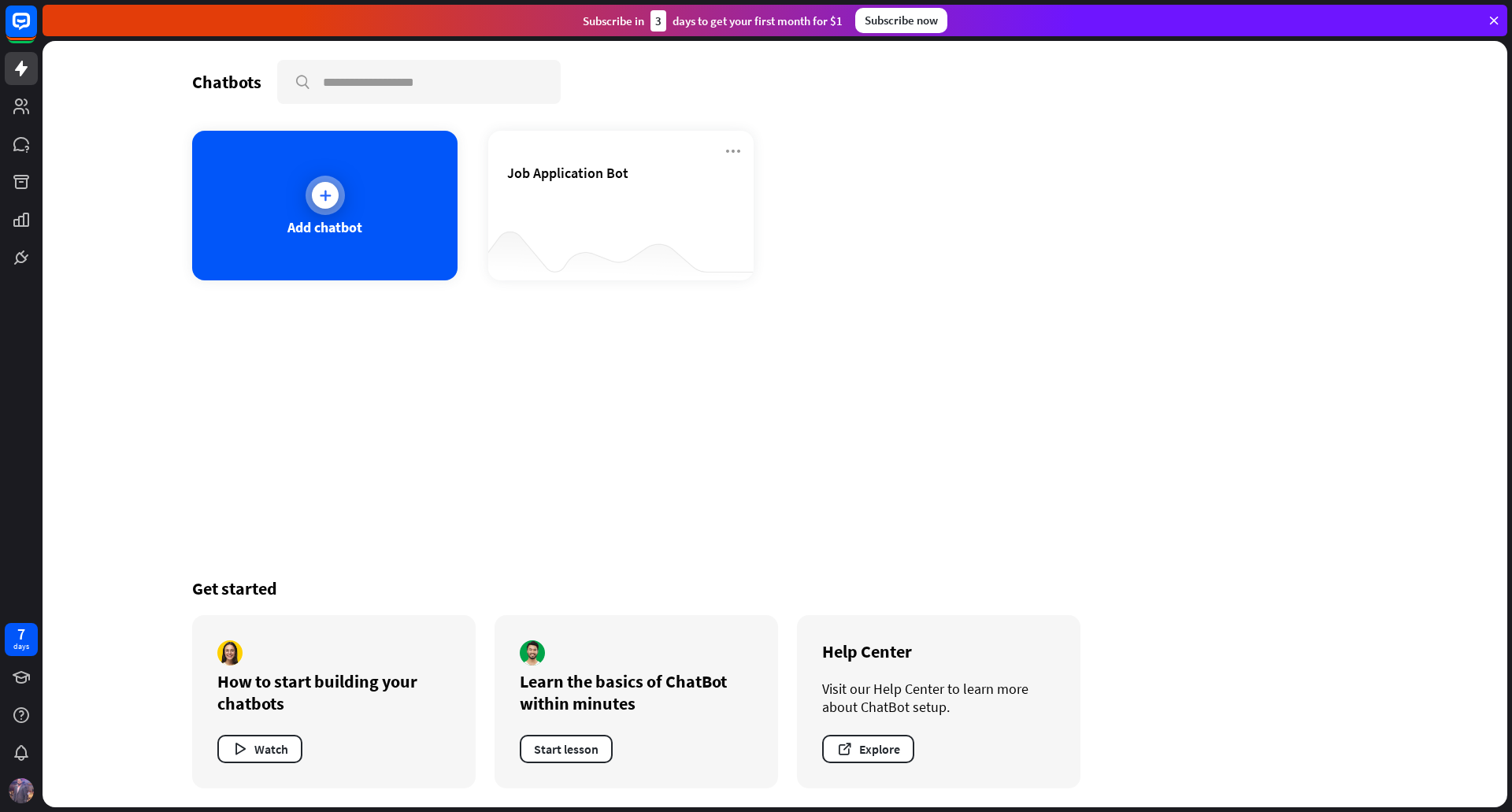
click at [300, 203] on div "Add chatbot" at bounding box center [324, 206] width 265 height 150
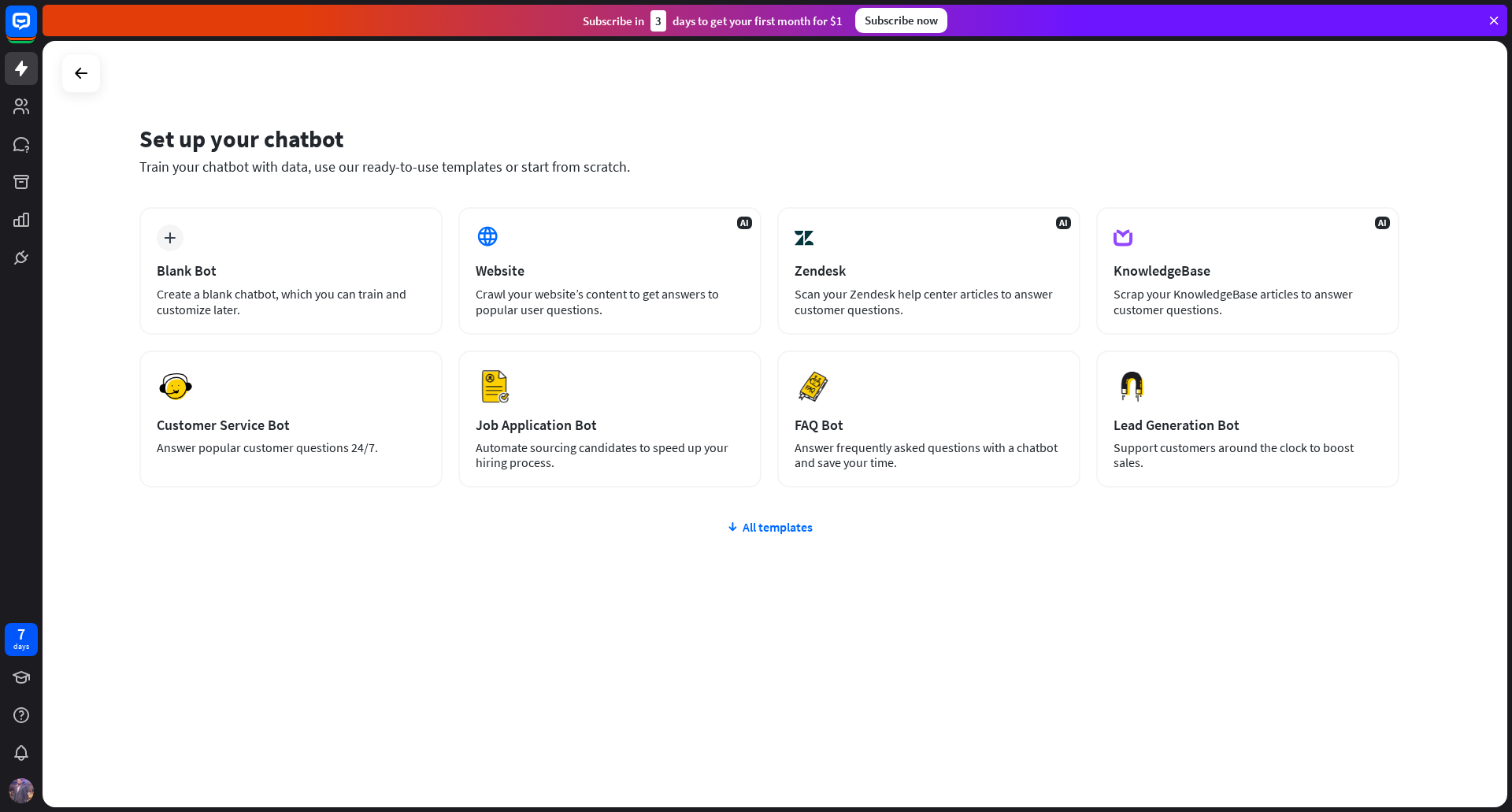
drag, startPoint x: 778, startPoint y: 534, endPoint x: 771, endPoint y: 528, distance: 9.2
click at [776, 533] on div "All templates" at bounding box center [769, 527] width 1260 height 16
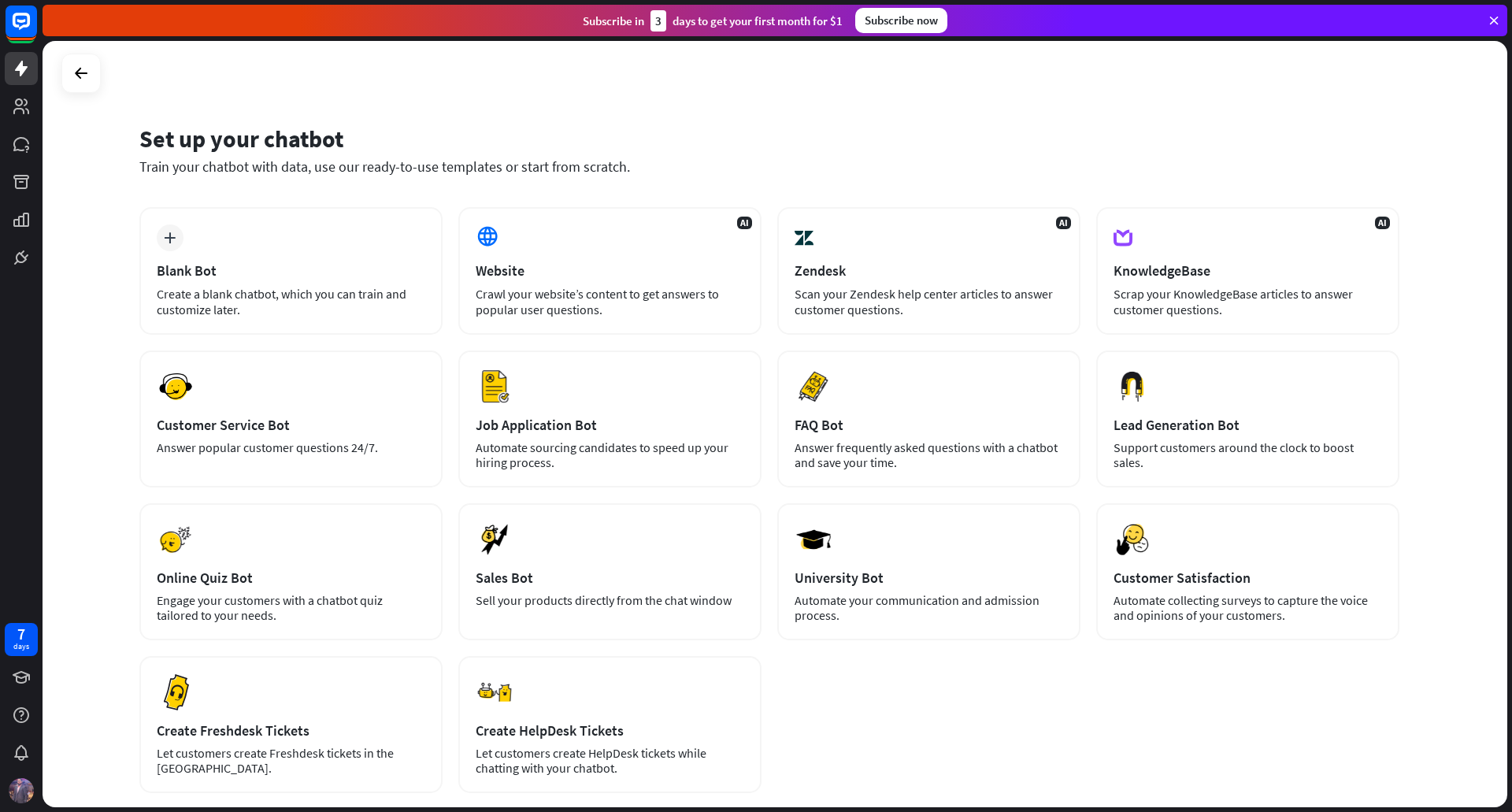
click at [54, 74] on div "Set up your chatbot Train your chatbot with data, use our ready-to-use template…" at bounding box center [775, 423] width 1465 height 766
click at [25, 23] on rect at bounding box center [21, 21] width 35 height 35
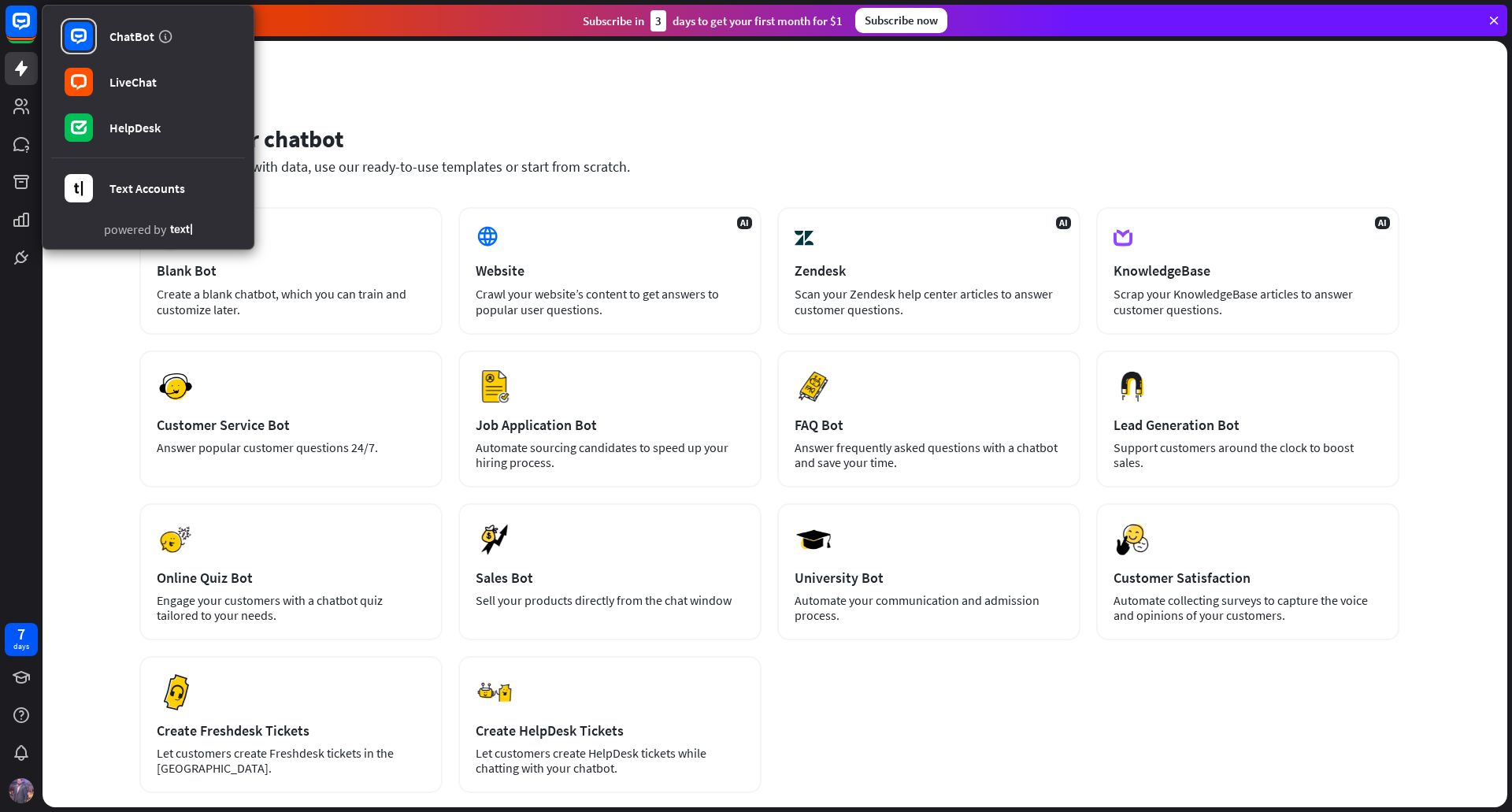
click at [328, 100] on div "Set up your chatbot Train your chatbot with data, use our ready-to-use template…" at bounding box center [775, 423] width 1465 height 766
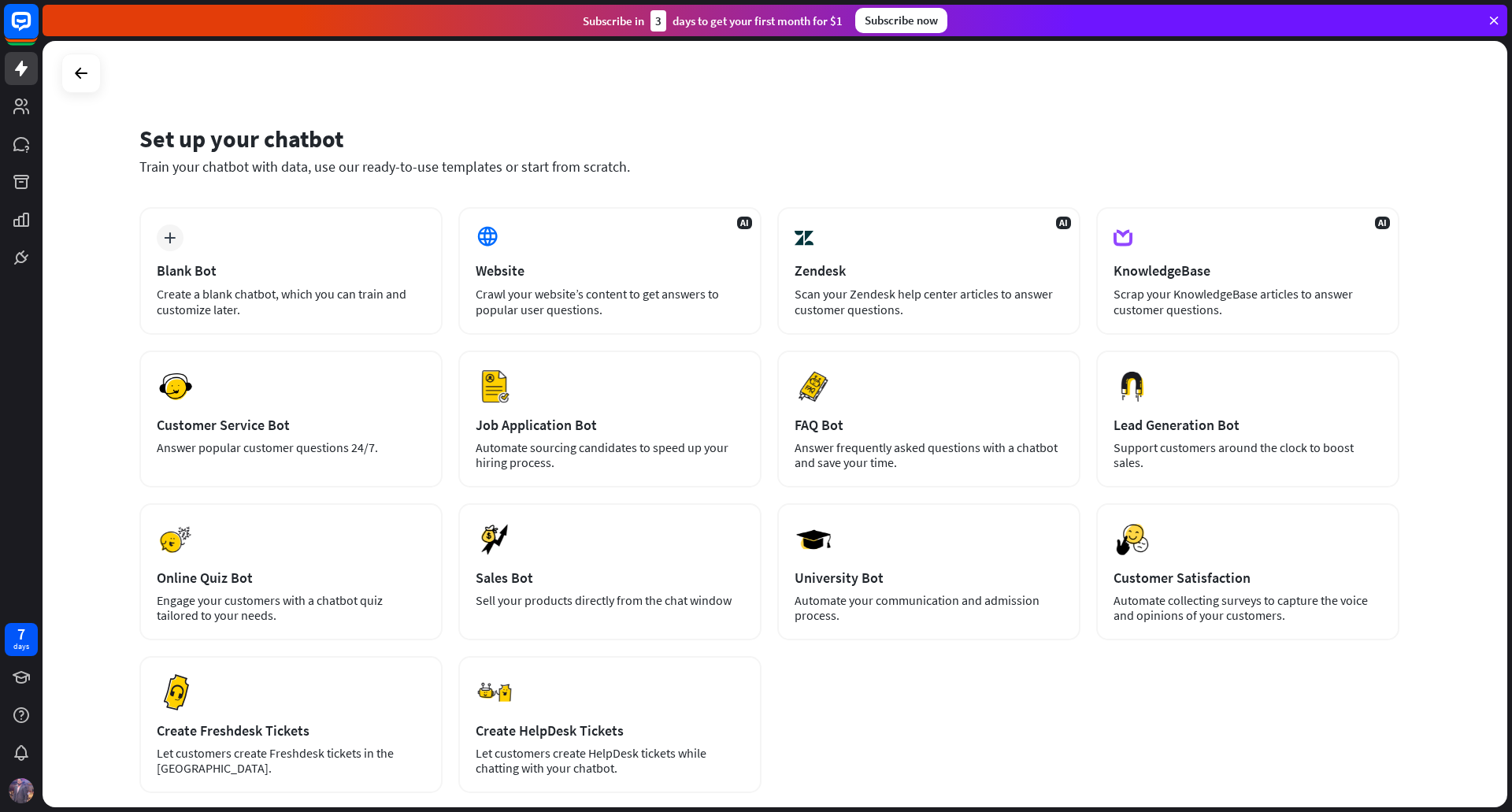
click at [21, 23] on icon at bounding box center [22, 21] width 10 height 4
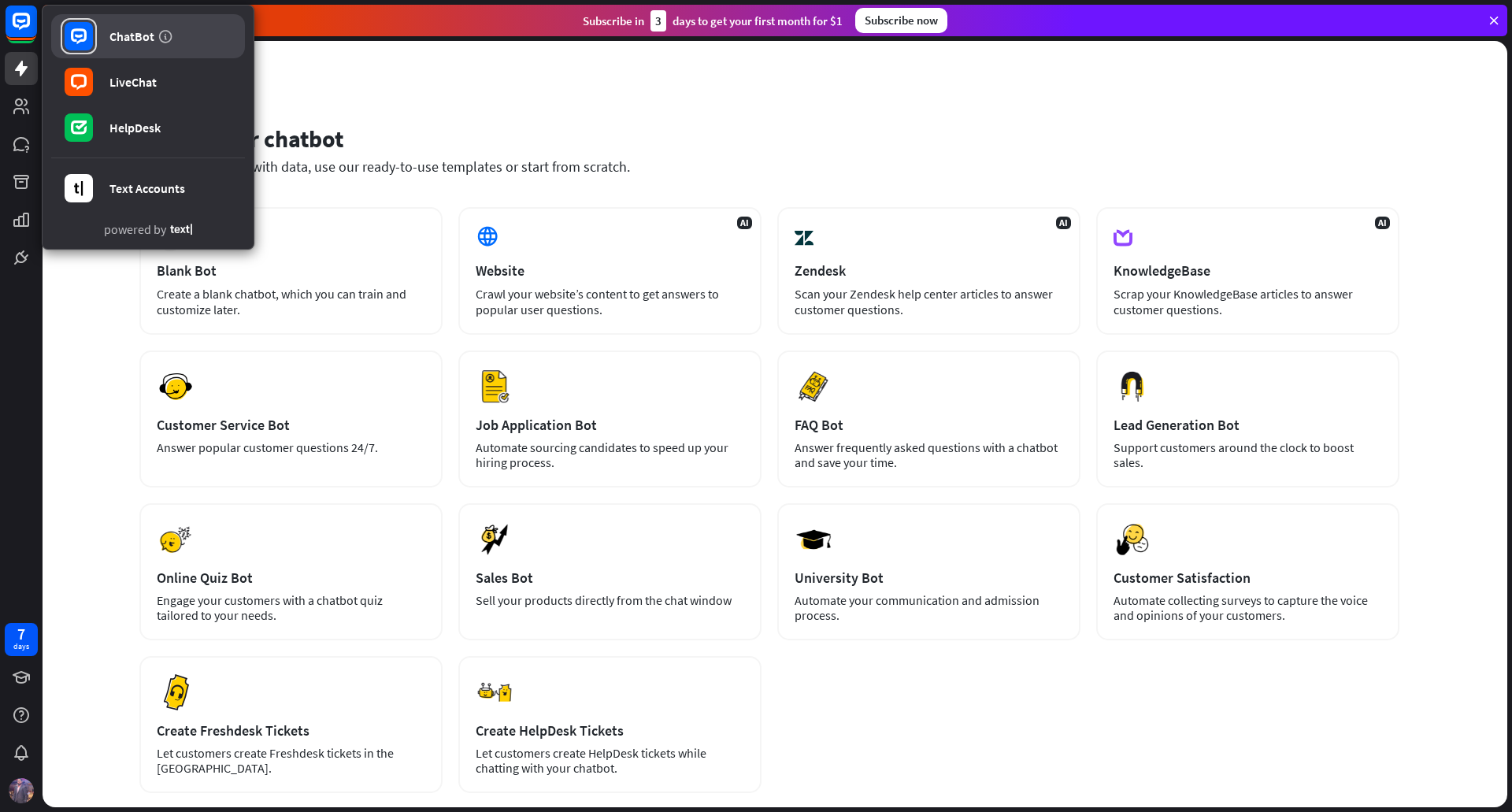
click at [100, 29] on link "ChatBot" at bounding box center [147, 36] width 194 height 44
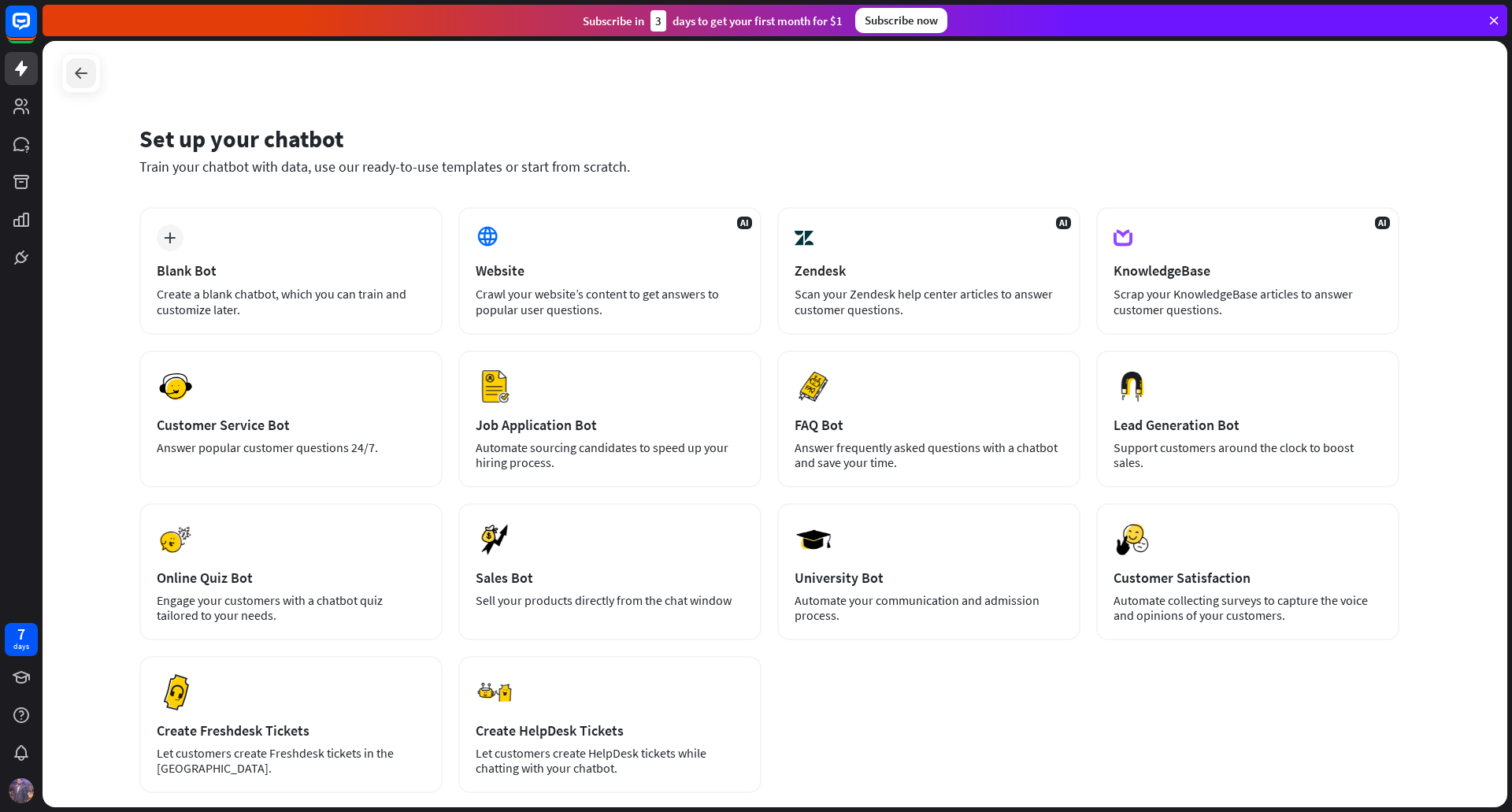
click at [84, 87] on div at bounding box center [82, 74] width 30 height 30
